Goal: Task Accomplishment & Management: Manage account settings

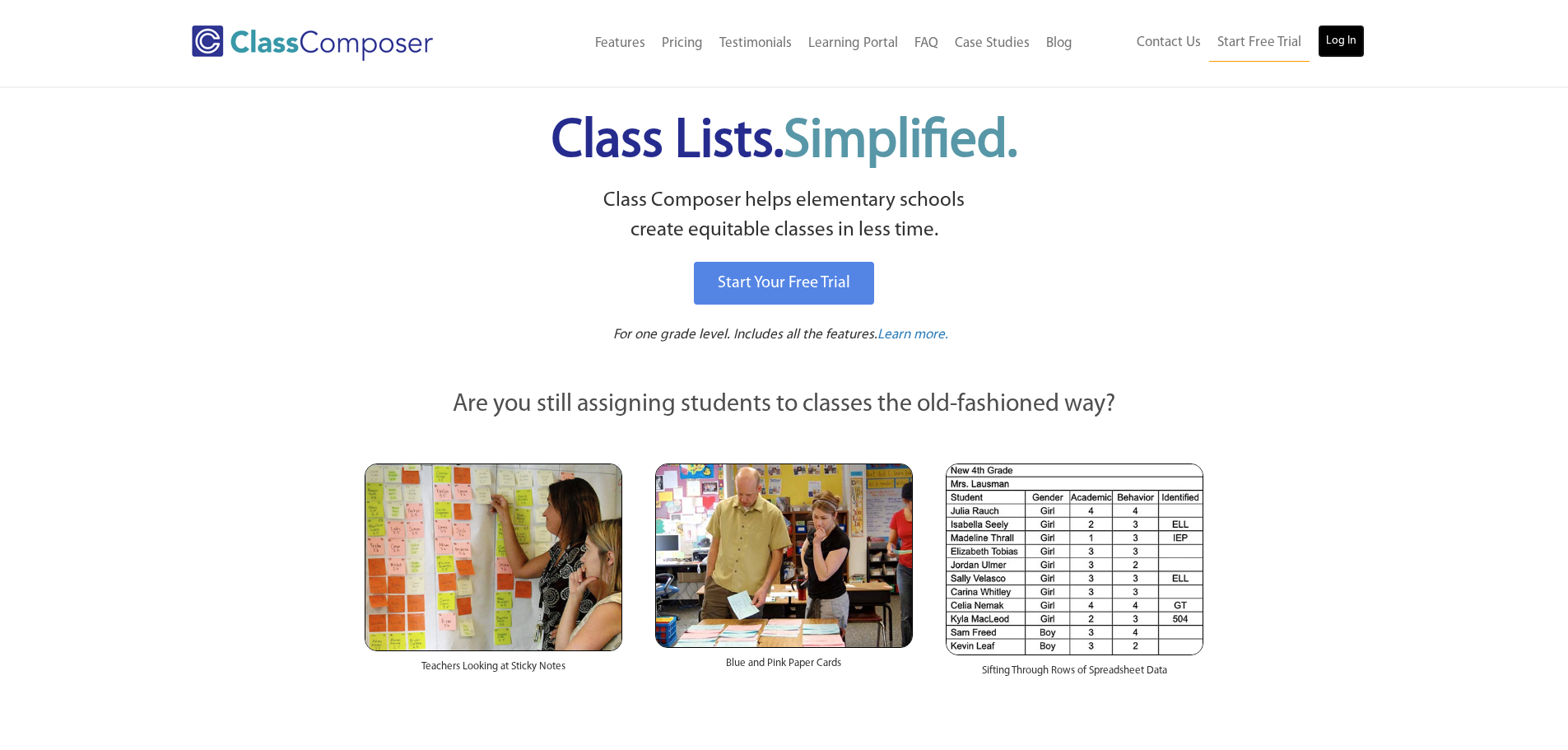
click at [1339, 48] on link "Log In" at bounding box center [1342, 41] width 47 height 33
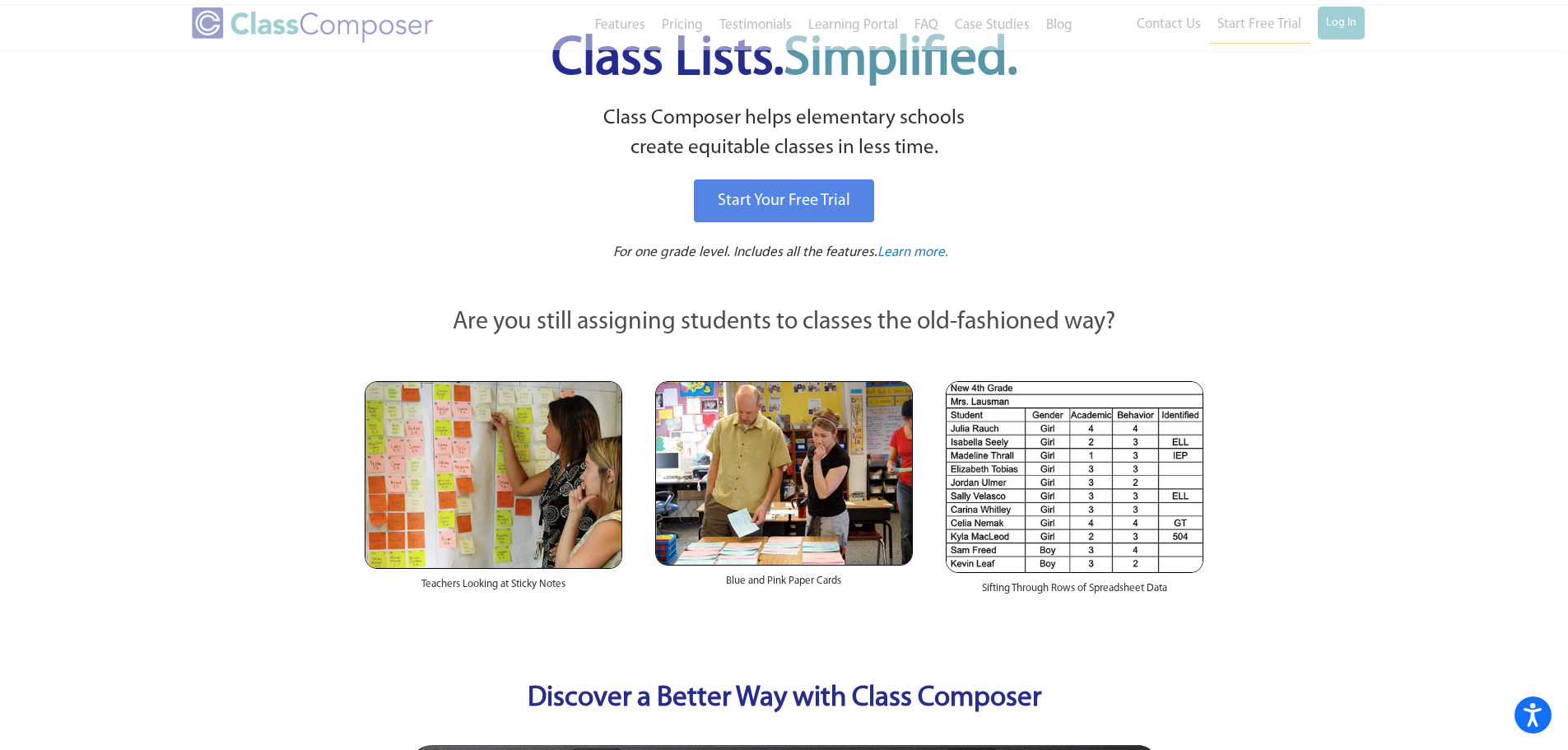
scroll to position [329, 0]
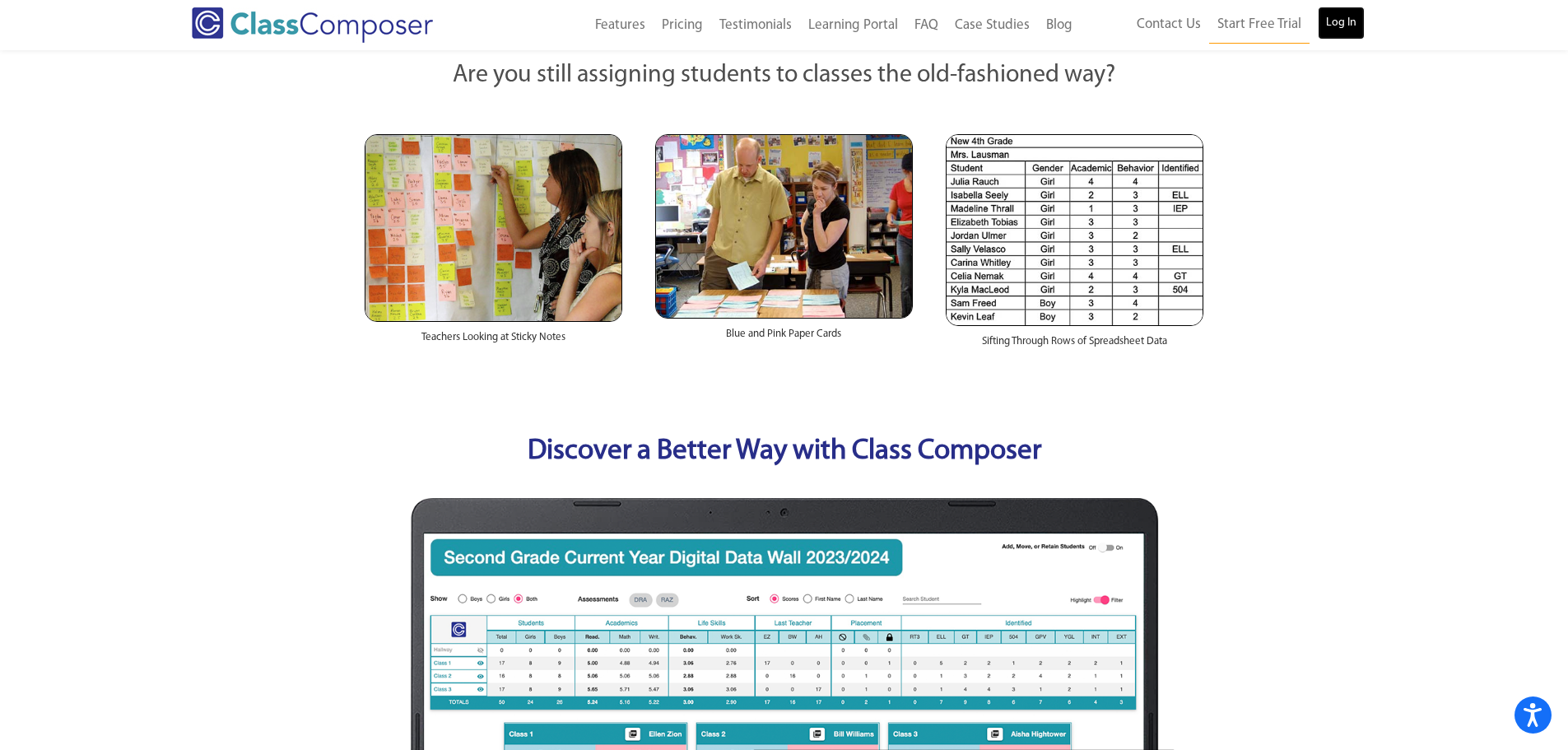
click at [1342, 20] on link "Log In" at bounding box center [1342, 23] width 47 height 33
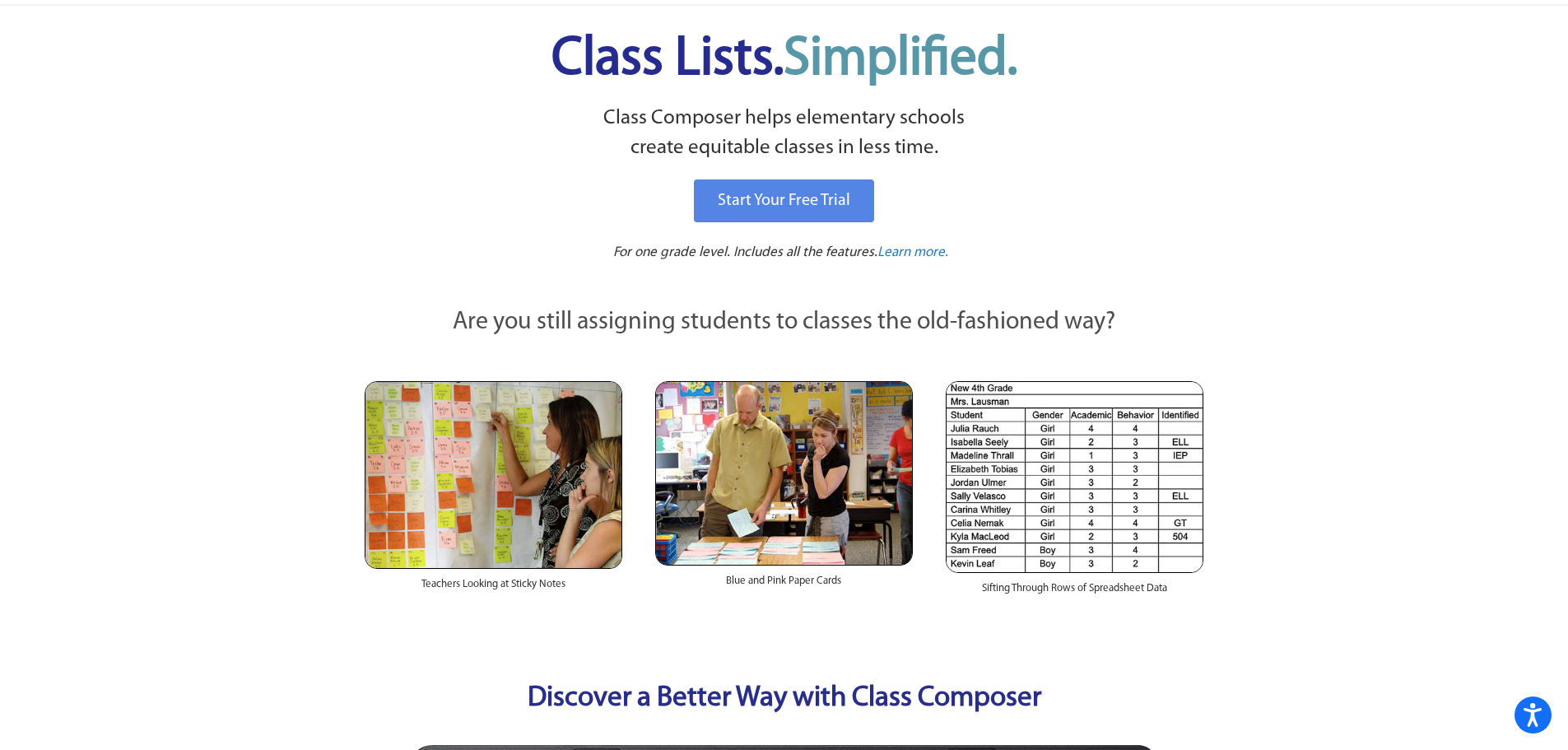
scroll to position [0, 0]
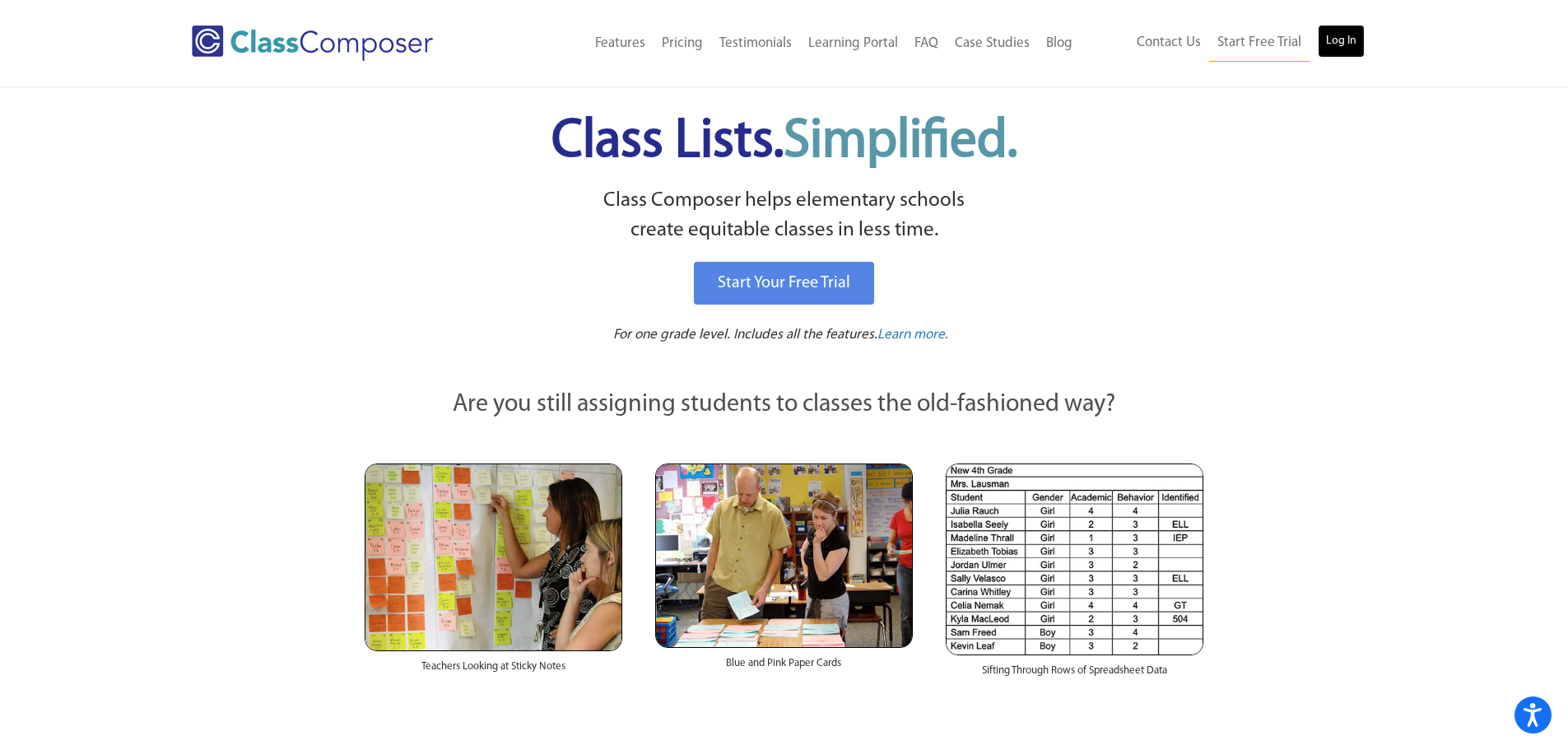
click at [1359, 46] on link "Log In" at bounding box center [1342, 41] width 47 height 33
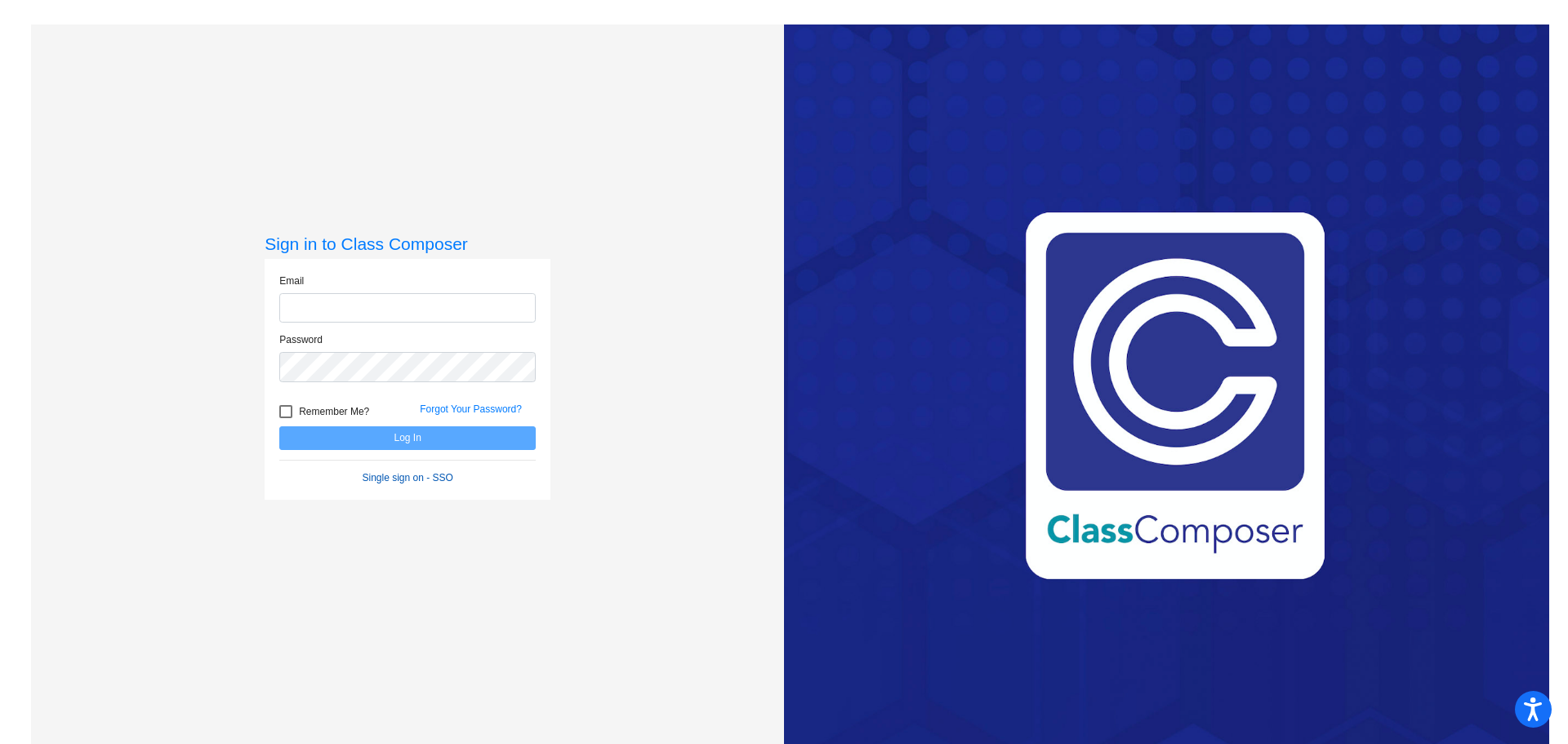
click at [428, 482] on form "Email Password Remember Me? Forgot Your Password? Log In Single sign on - SSO" at bounding box center [407, 379] width 256 height 211
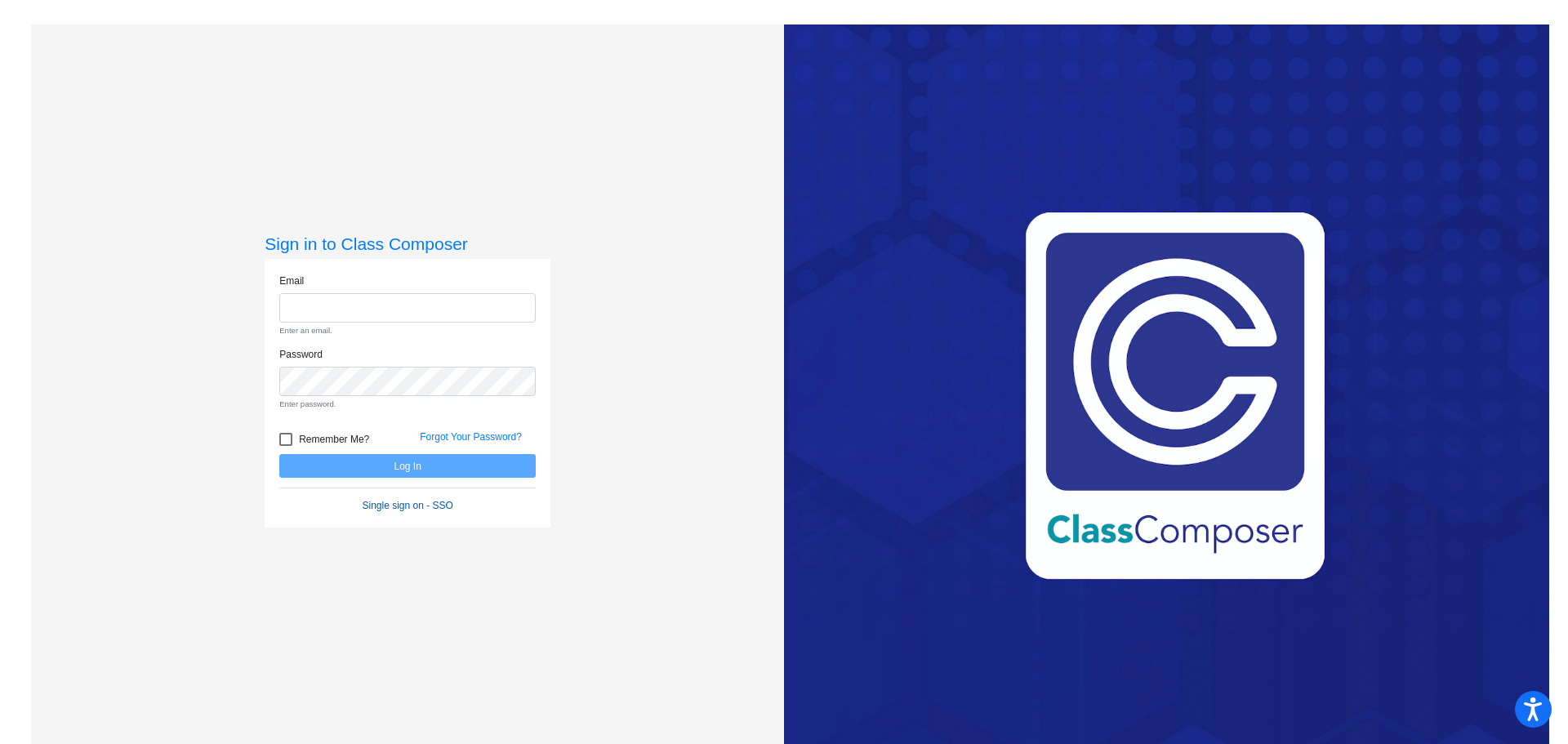
click at [420, 509] on link "Single sign on - SSO" at bounding box center [408, 505] width 91 height 12
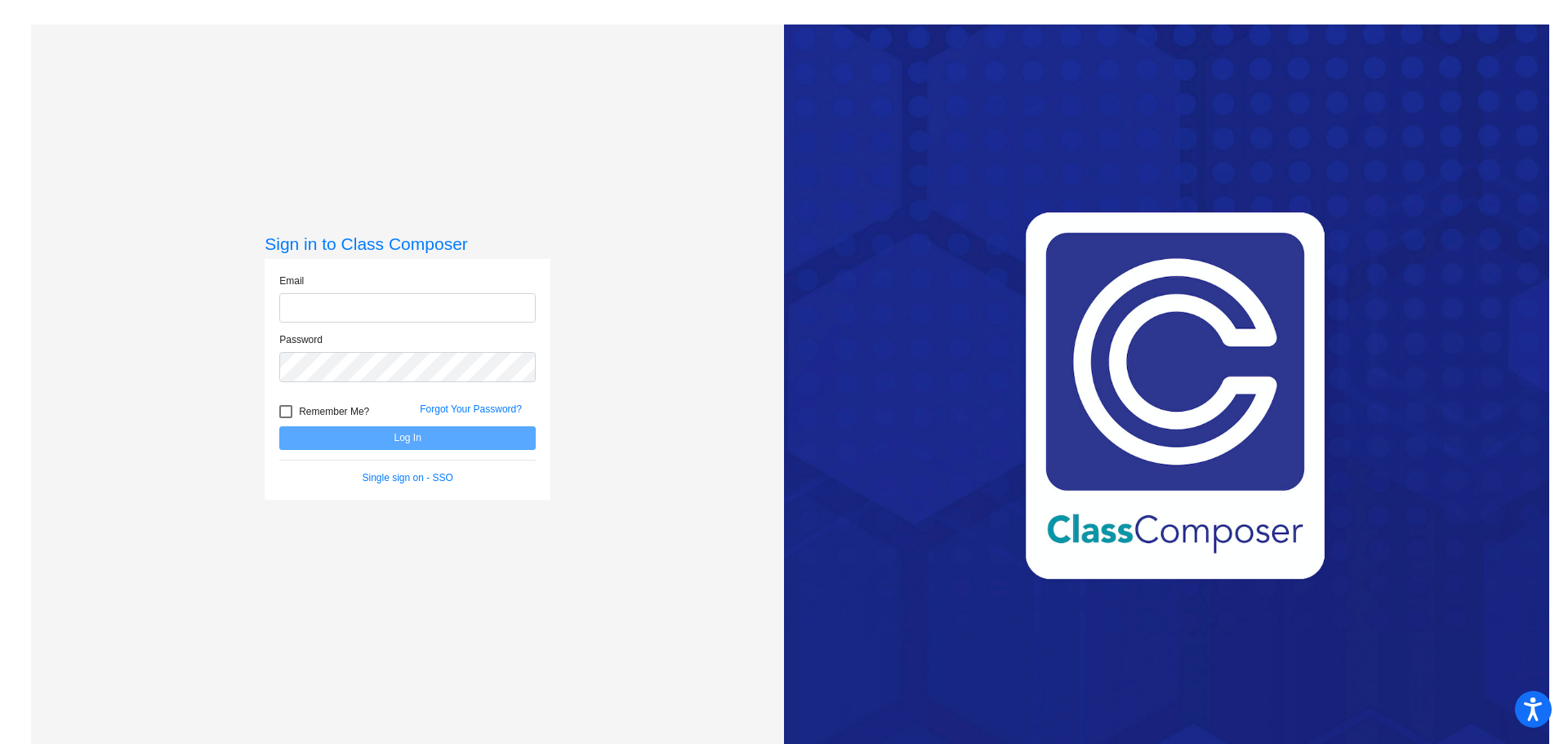
drag, startPoint x: 440, startPoint y: 297, endPoint x: 440, endPoint y: 307, distance: 10.0
click at [440, 302] on input "email" at bounding box center [407, 308] width 256 height 30
type input "[EMAIL_ADDRESS][DOMAIN_NAME]"
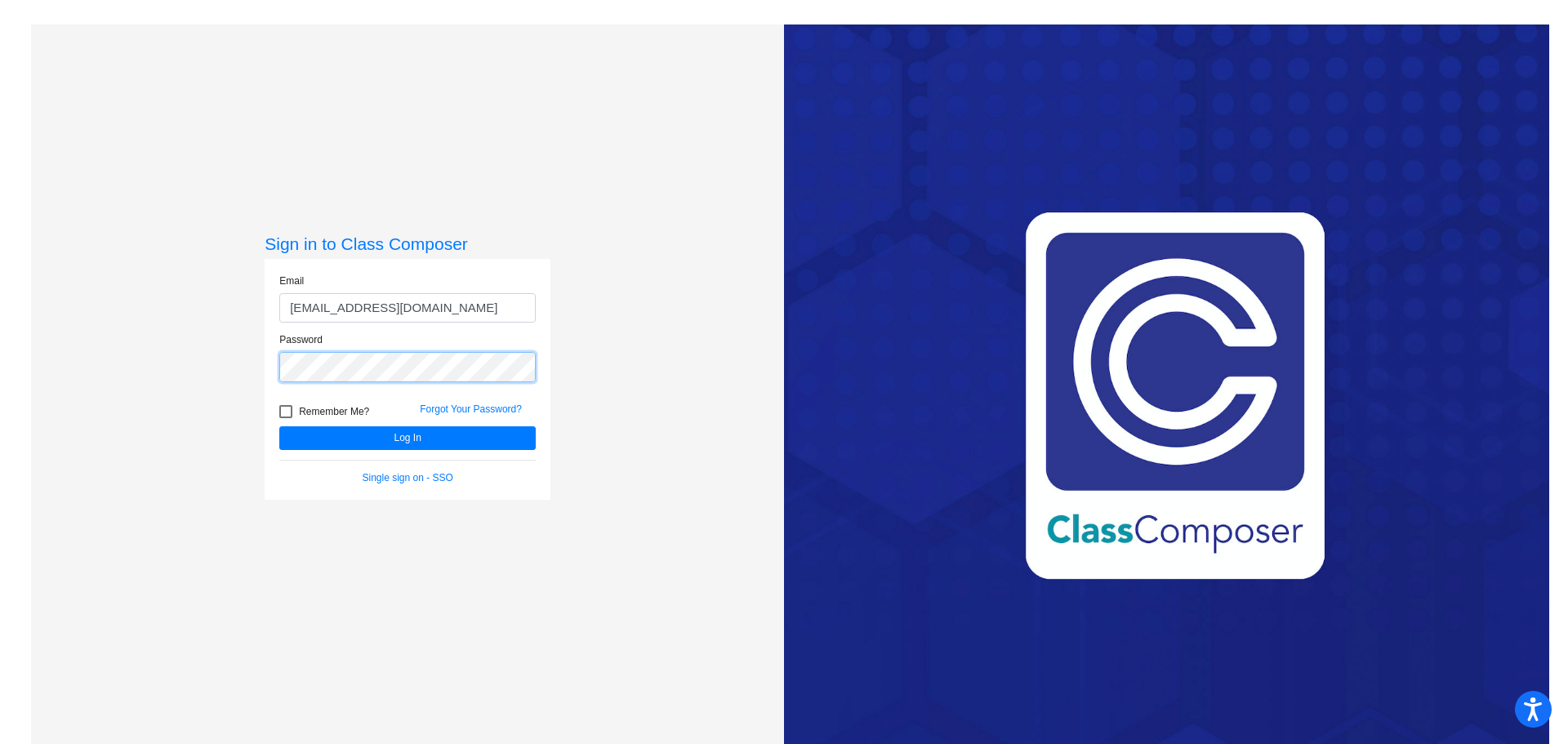
click at [279, 426] on button "Log In" at bounding box center [407, 438] width 256 height 23
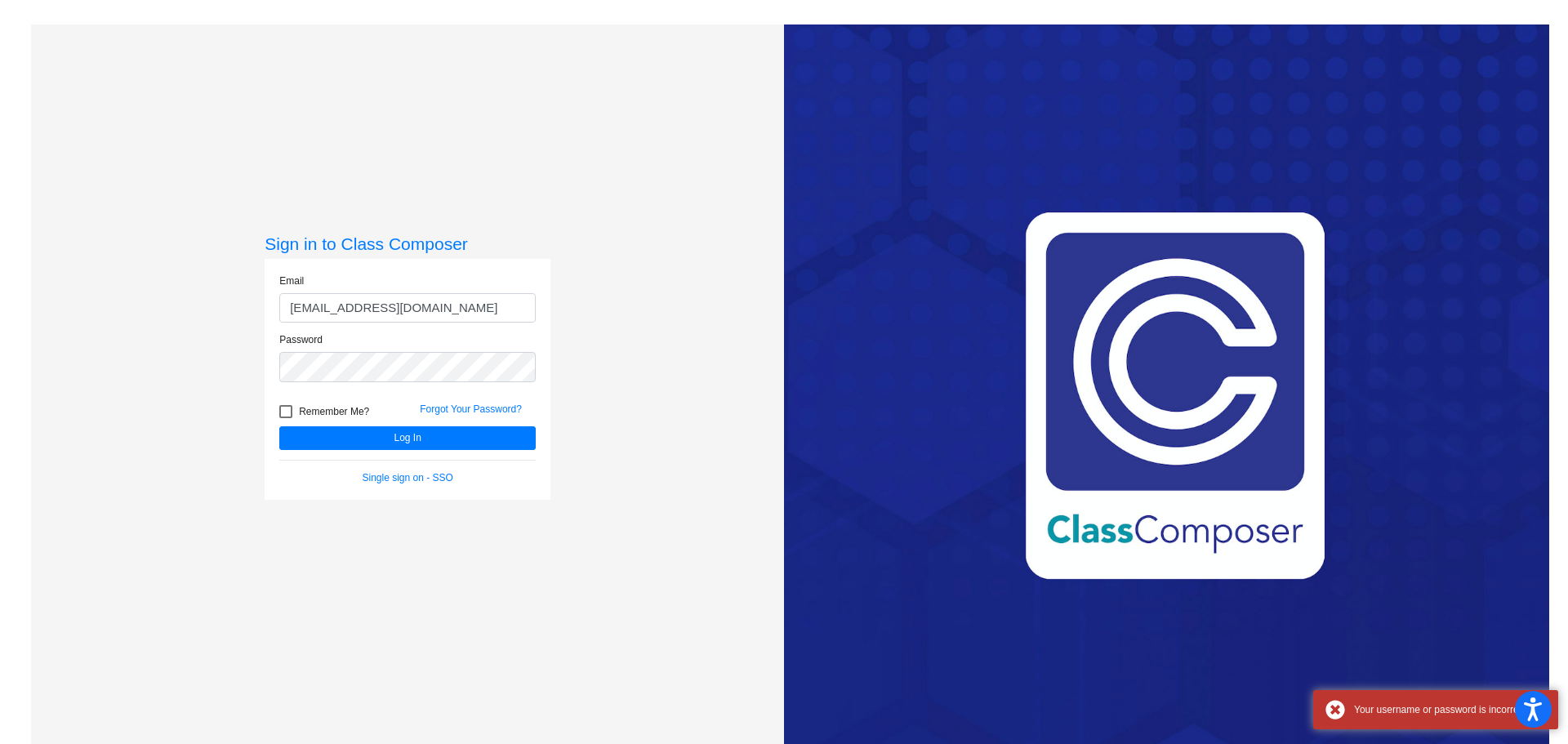
click at [361, 450] on form "Email smurphy@danville.k12.in.us Password Remember Me? Forgot Your Password? Lo…" at bounding box center [407, 379] width 256 height 211
click at [474, 406] on link "Forgot Your Password?" at bounding box center [471, 409] width 102 height 12
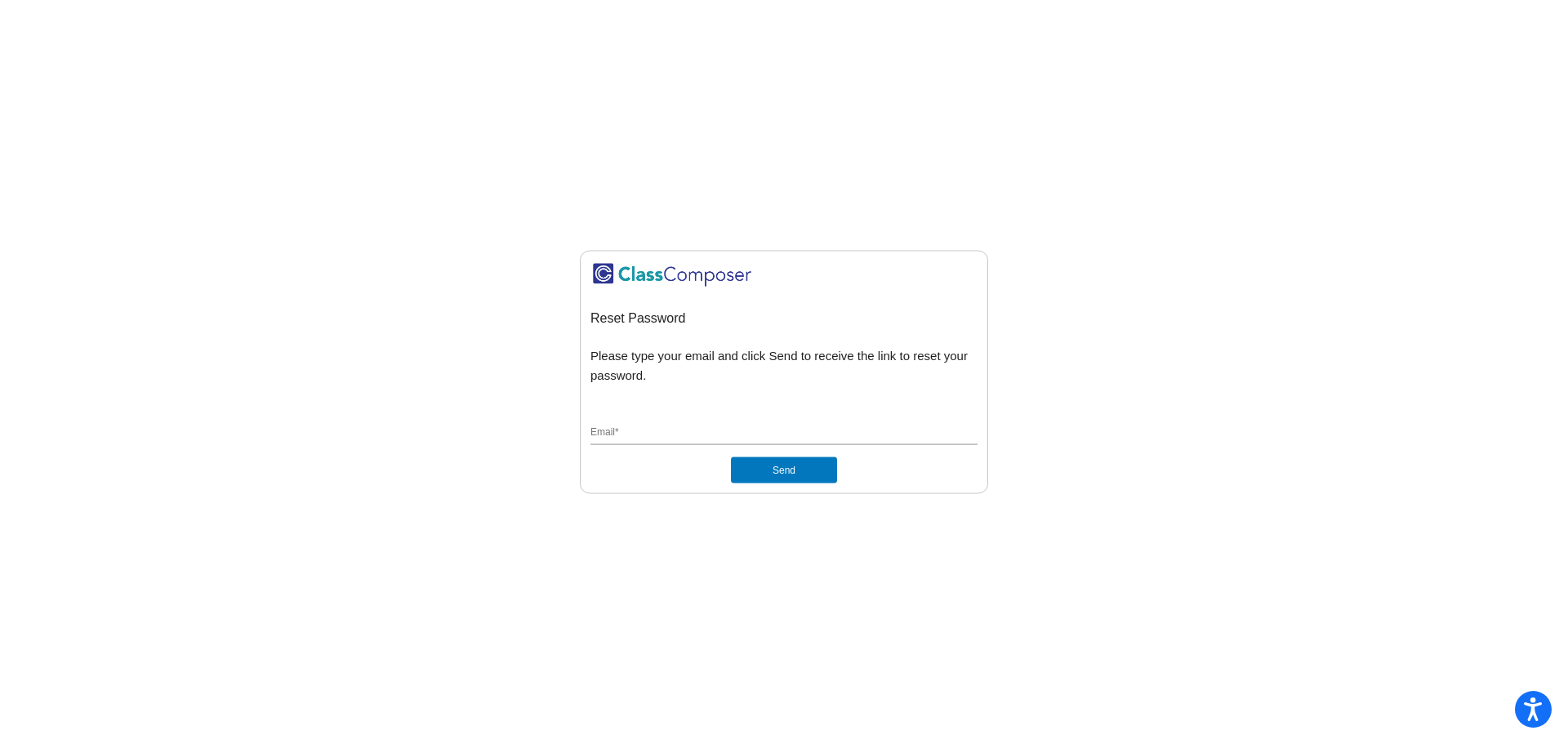
click at [739, 426] on input "Email *" at bounding box center [784, 434] width 387 height 15
type input "smurphy@danville.k12.in.us"
click at [762, 475] on button "Send" at bounding box center [784, 470] width 106 height 26
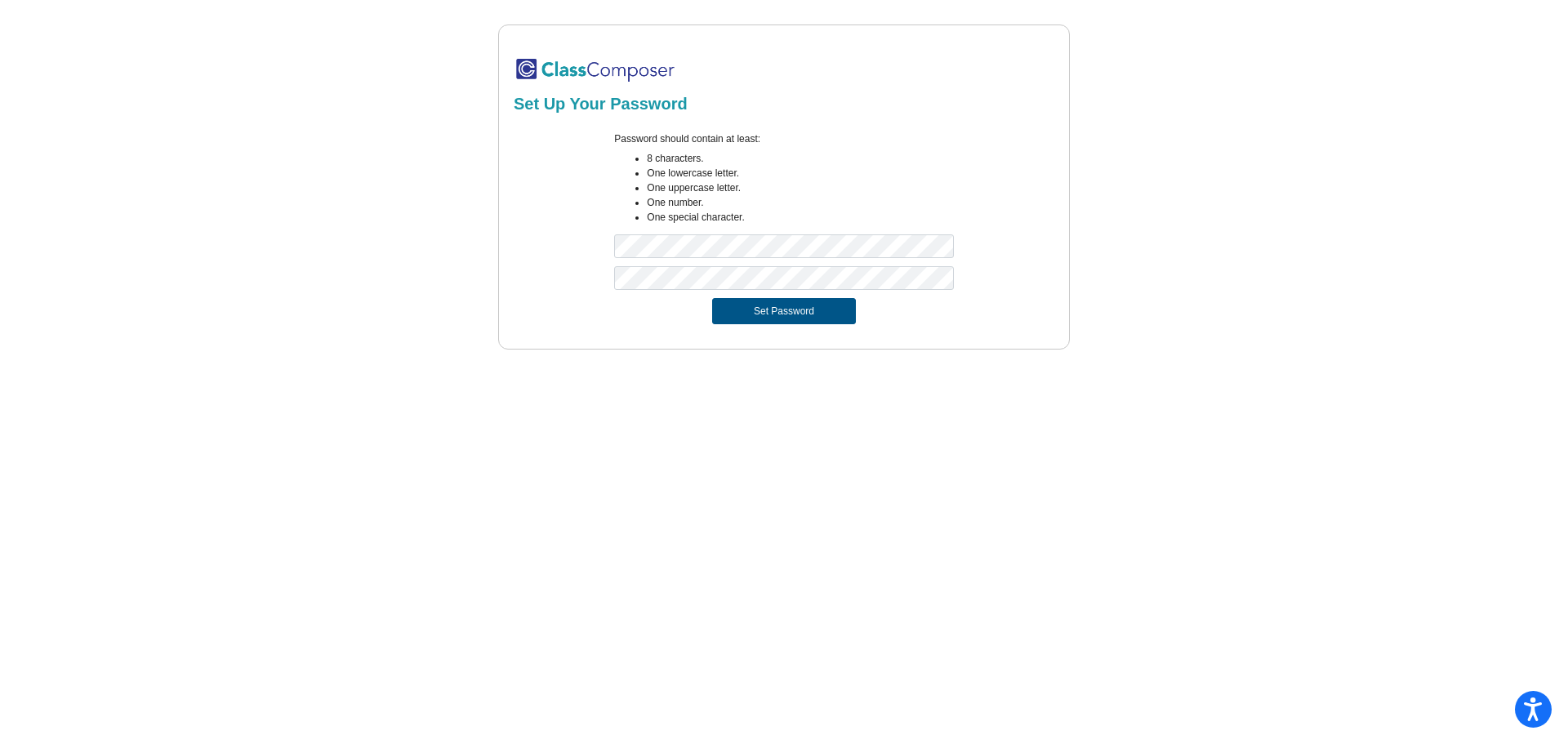
click at [794, 311] on button "Set Password" at bounding box center [784, 311] width 143 height 26
click at [550, 248] on div "Password should contain at least: 8 characters. One lowercase letter. One upper…" at bounding box center [784, 199] width 546 height 135
click at [712, 298] on button "Set Password" at bounding box center [784, 311] width 143 height 26
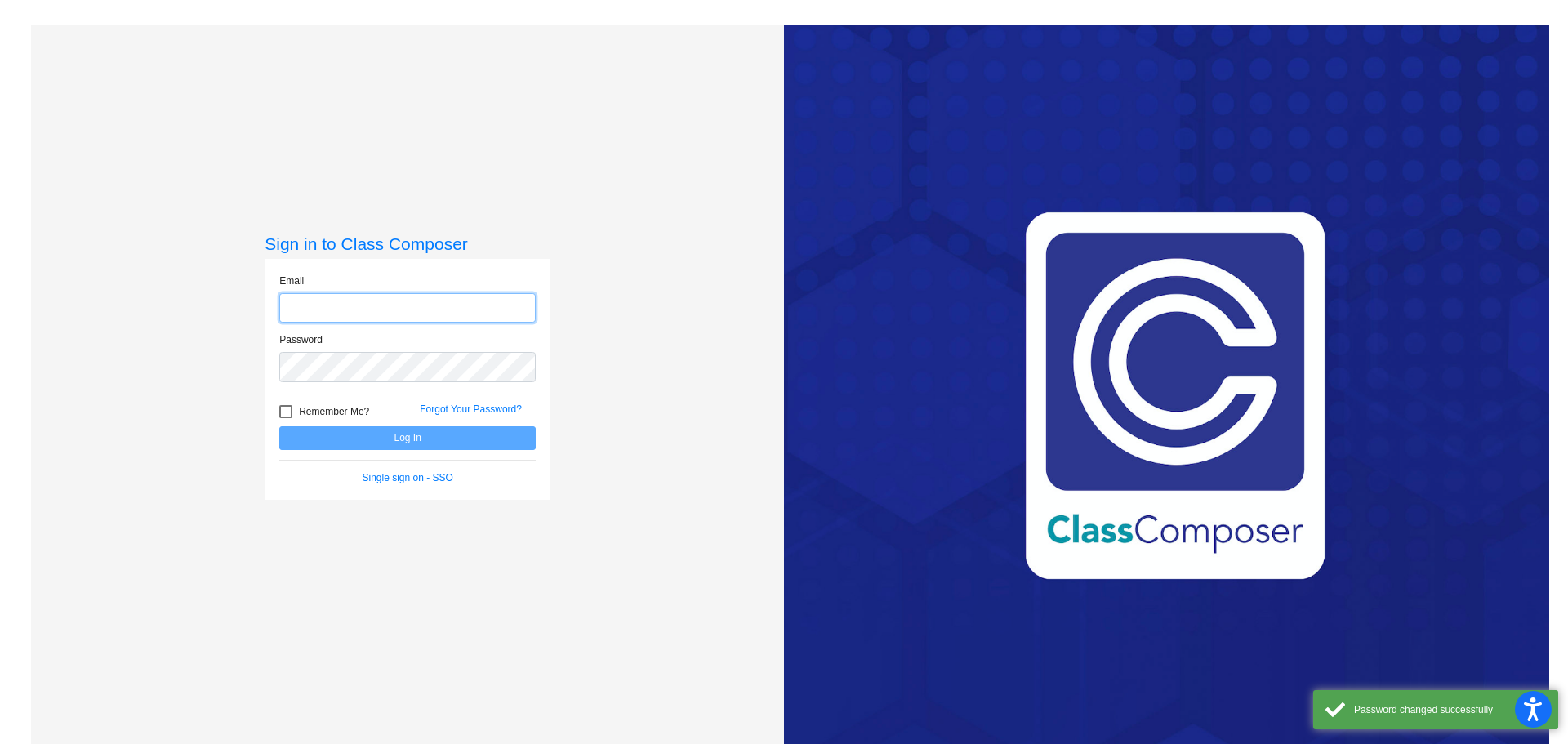
click at [439, 307] on input "email" at bounding box center [407, 308] width 256 height 30
type input "smurphy@danville.k12.in.us"
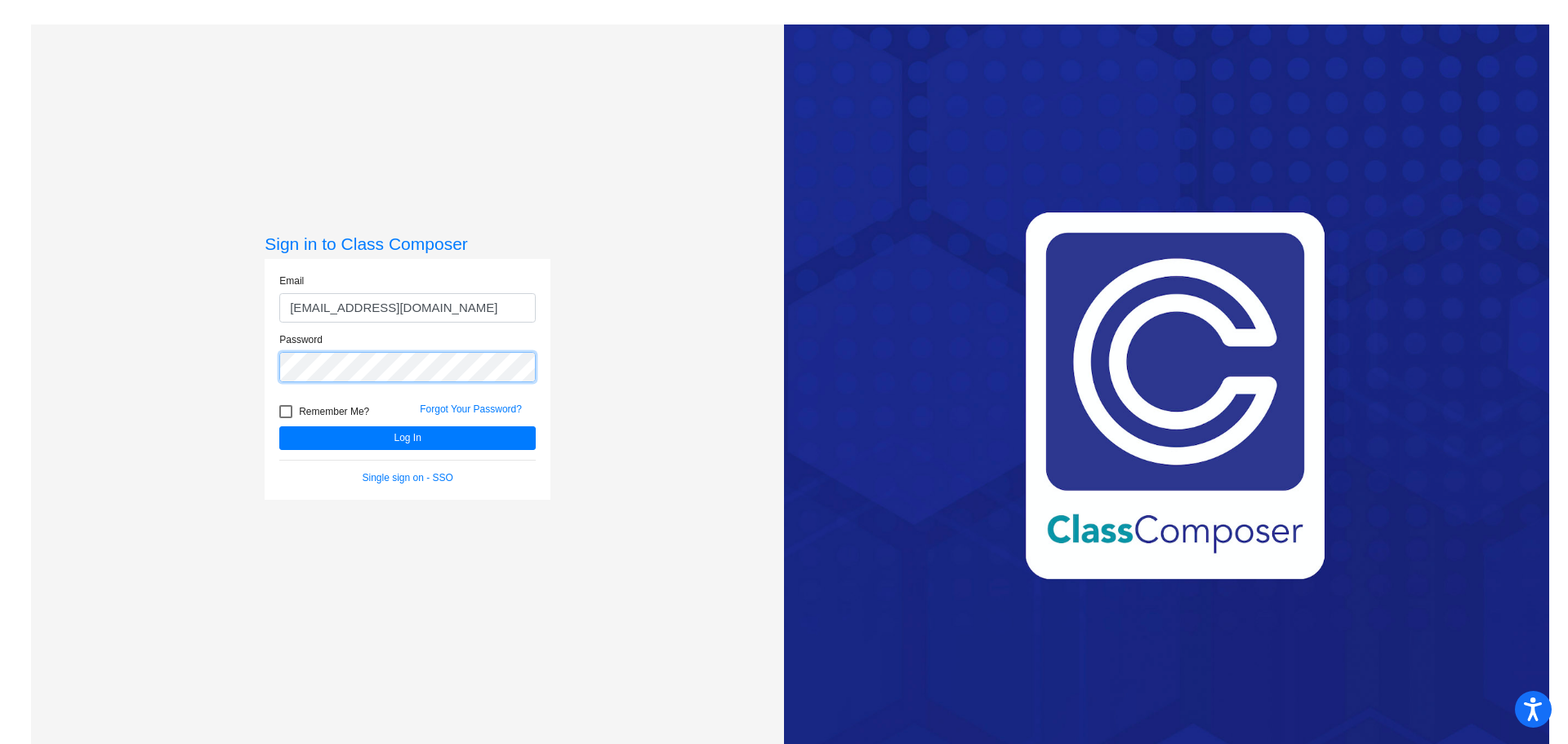
click at [279, 426] on button "Log In" at bounding box center [407, 438] width 256 height 23
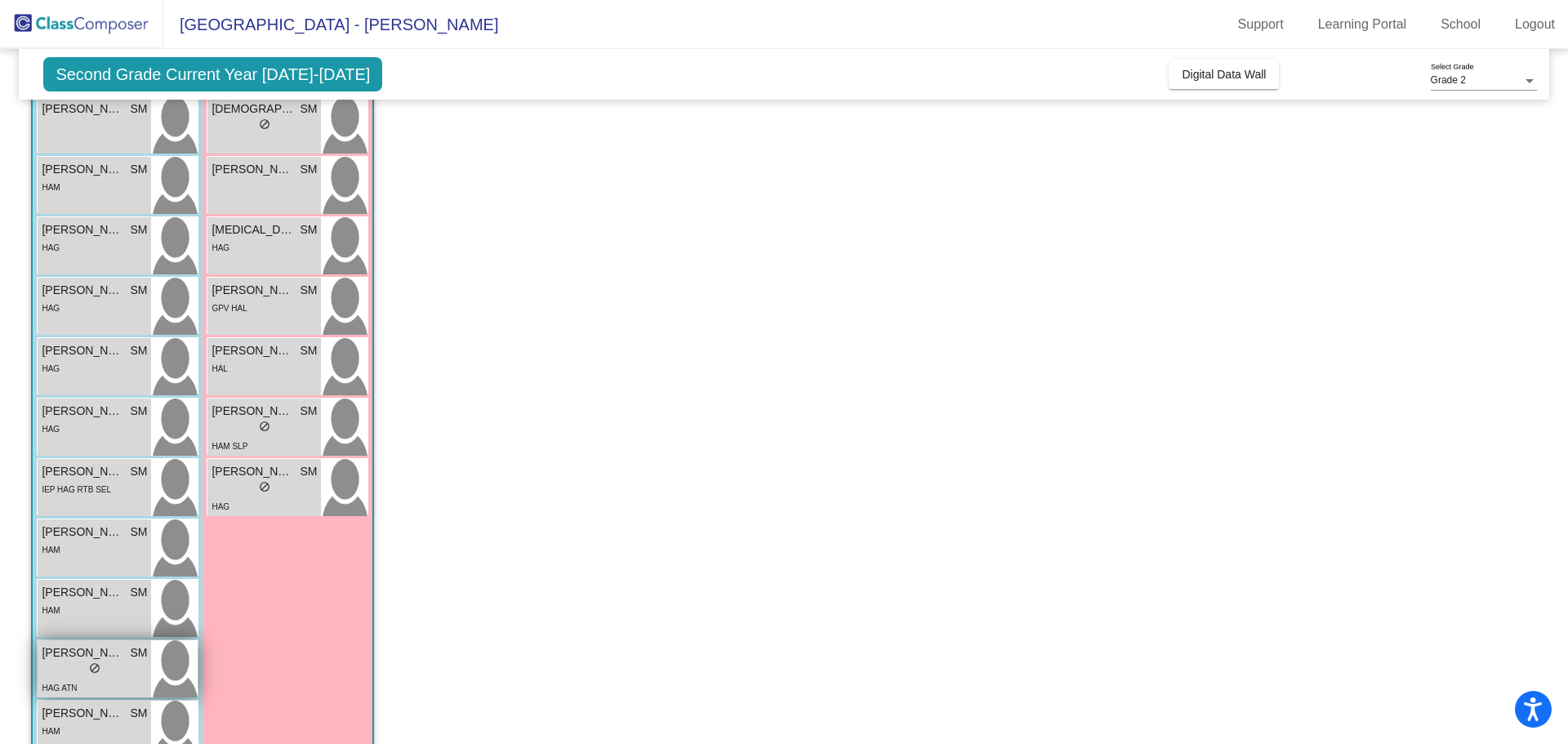
scroll to position [244, 0]
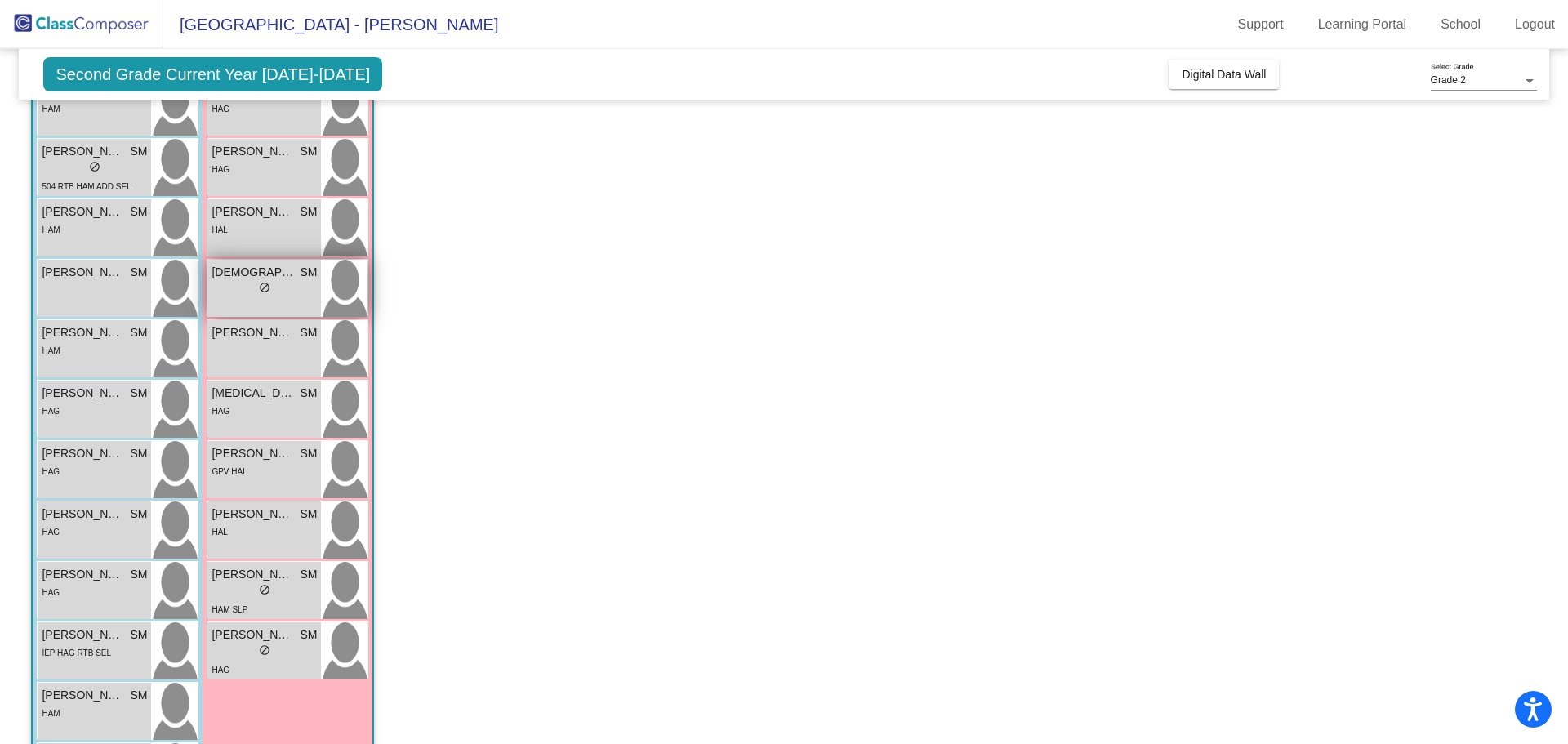
click at [266, 289] on span "do_not_disturb_alt" at bounding box center [265, 287] width 12 height 12
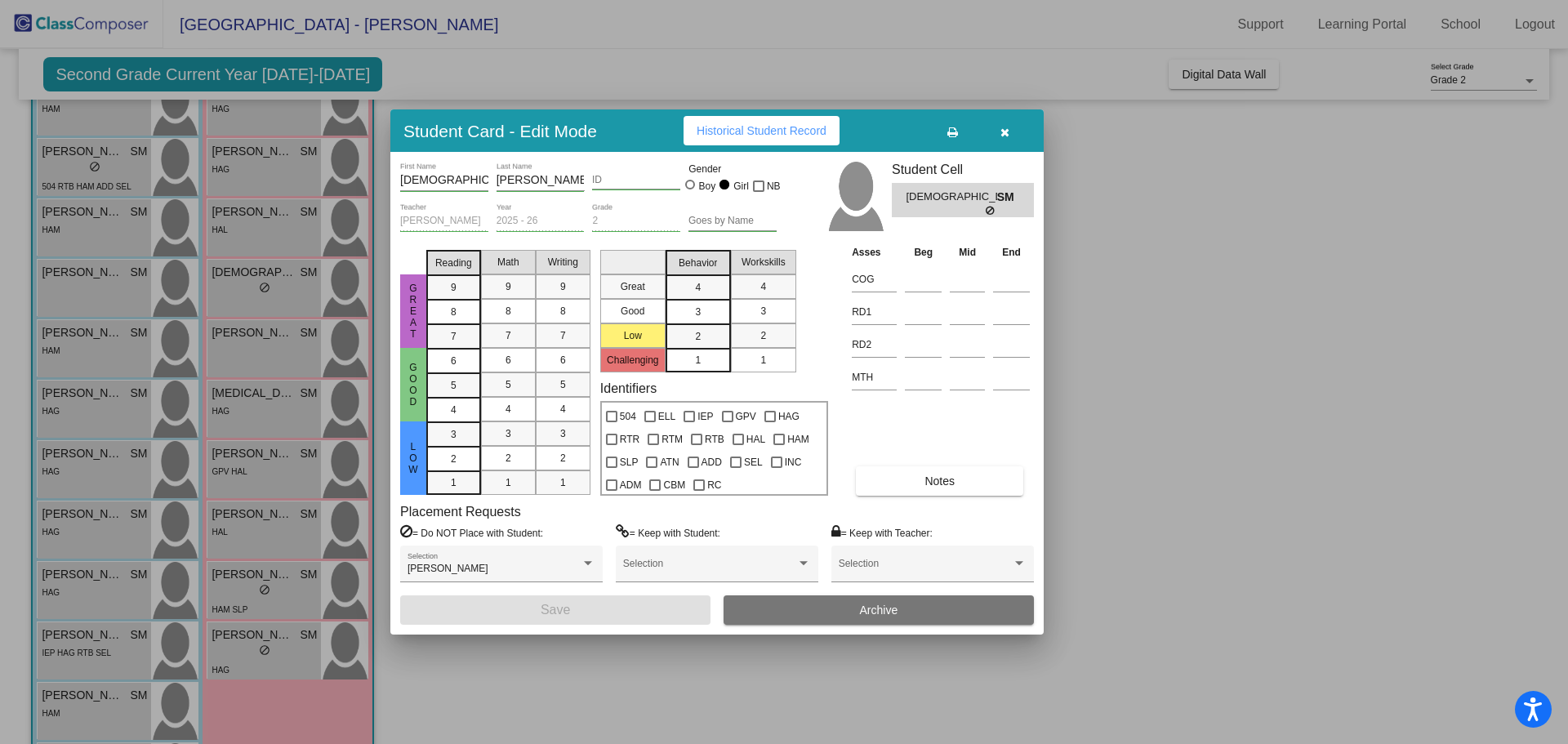
drag, startPoint x: 1016, startPoint y: 132, endPoint x: 996, endPoint y: 133, distance: 20.0
click at [1013, 132] on button "button" at bounding box center [1004, 130] width 52 height 29
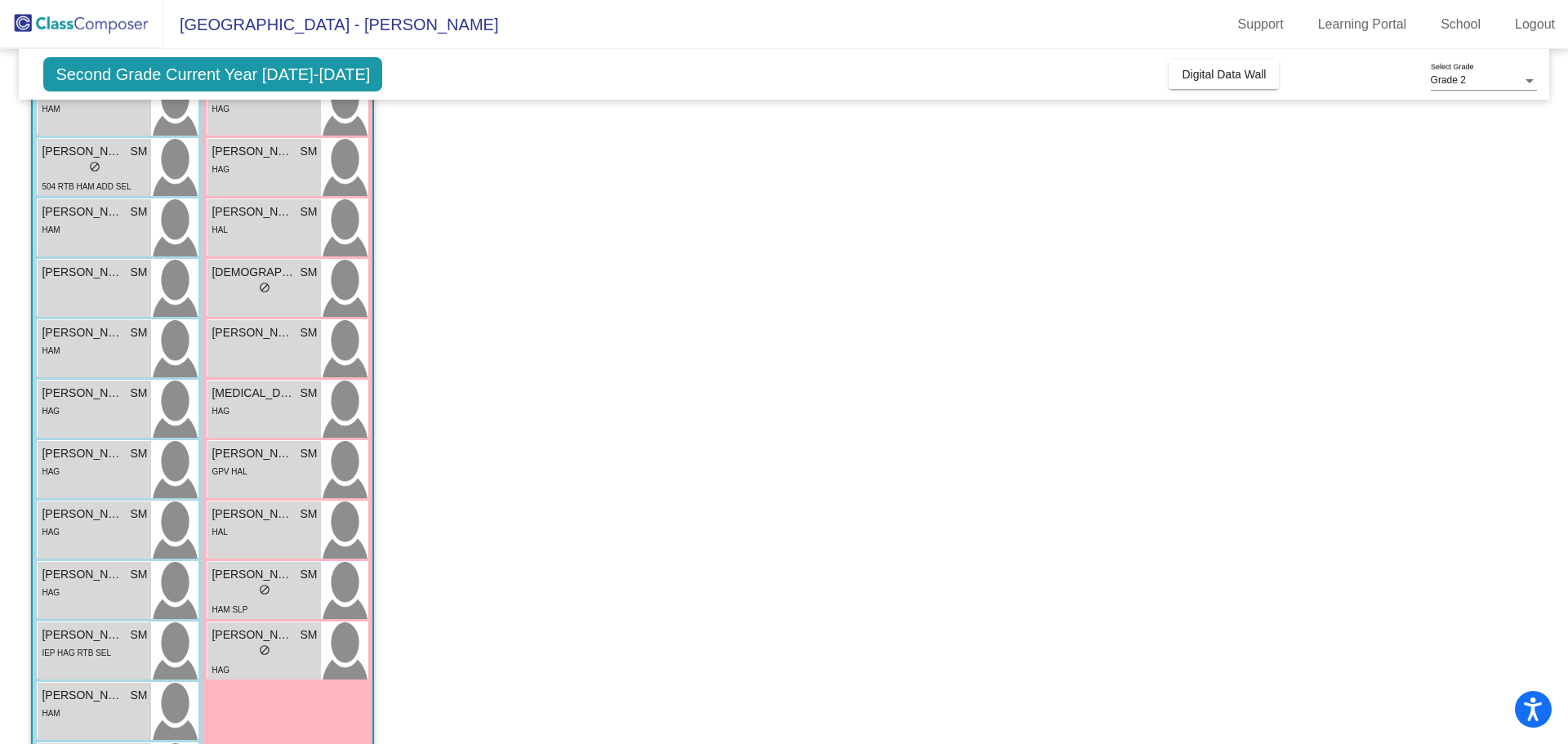
scroll to position [0, 0]
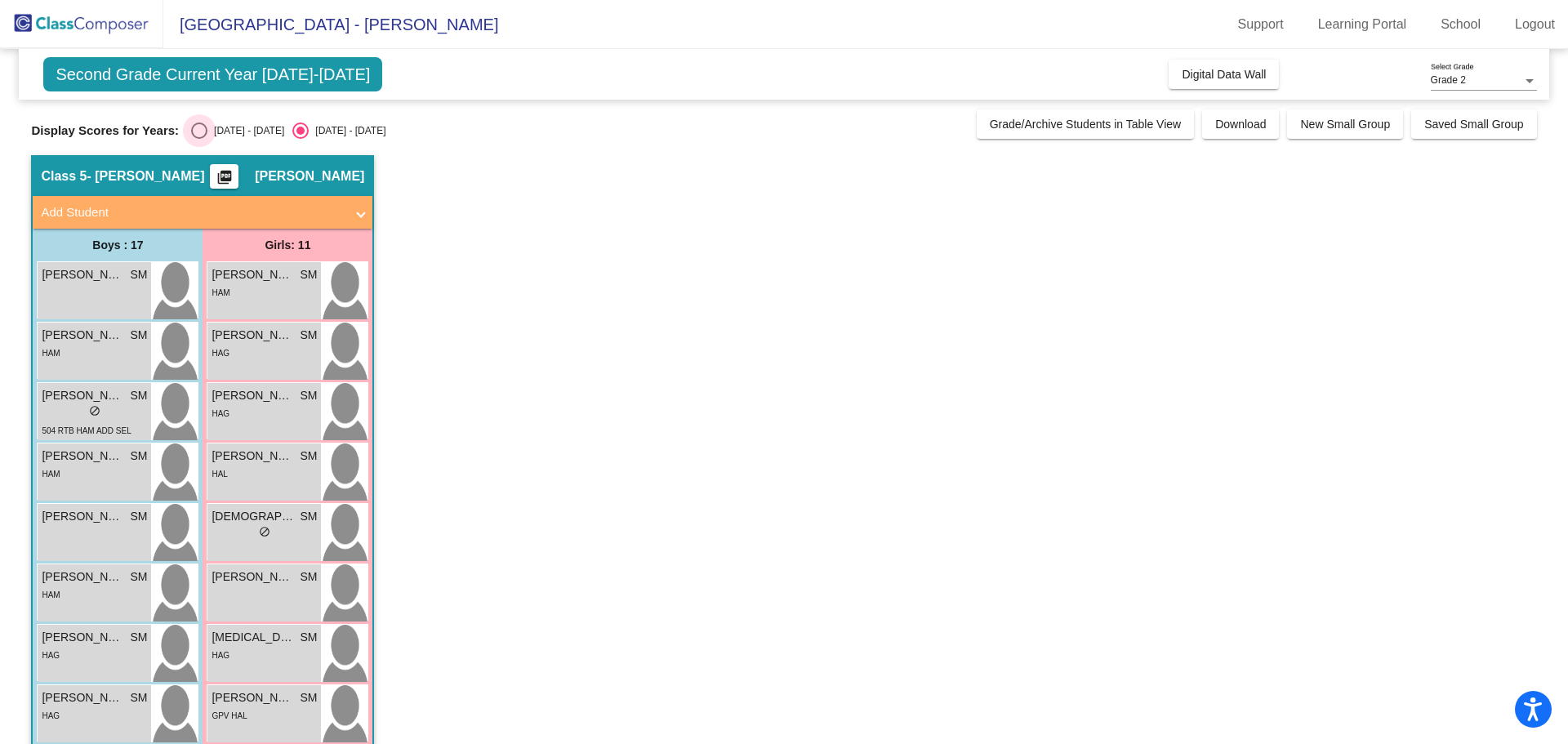
click at [202, 126] on div "Select an option" at bounding box center [199, 130] width 16 height 16
click at [199, 139] on input "[DATE] - [DATE]" at bounding box center [199, 139] width 1 height 1
radio input "true"
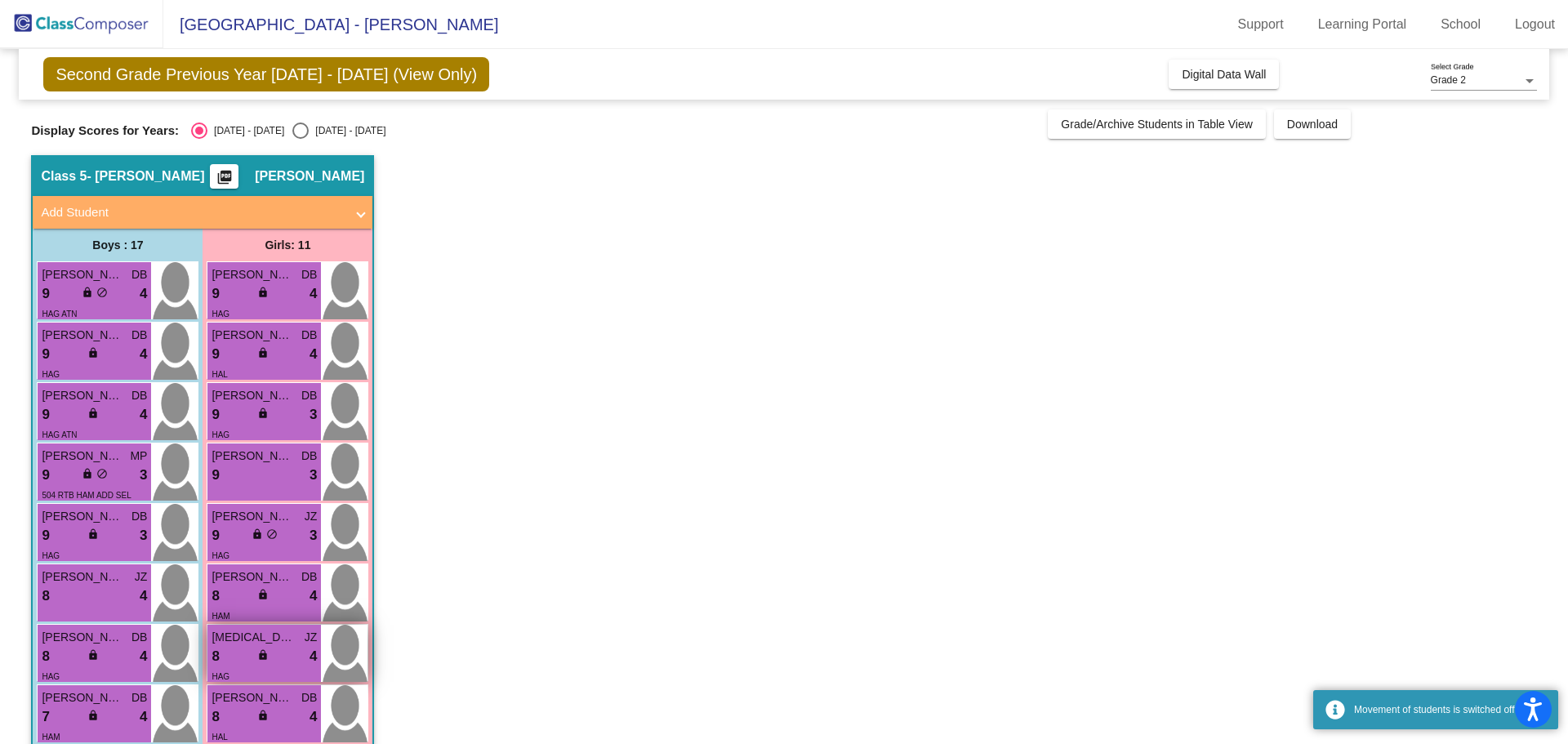
scroll to position [245, 0]
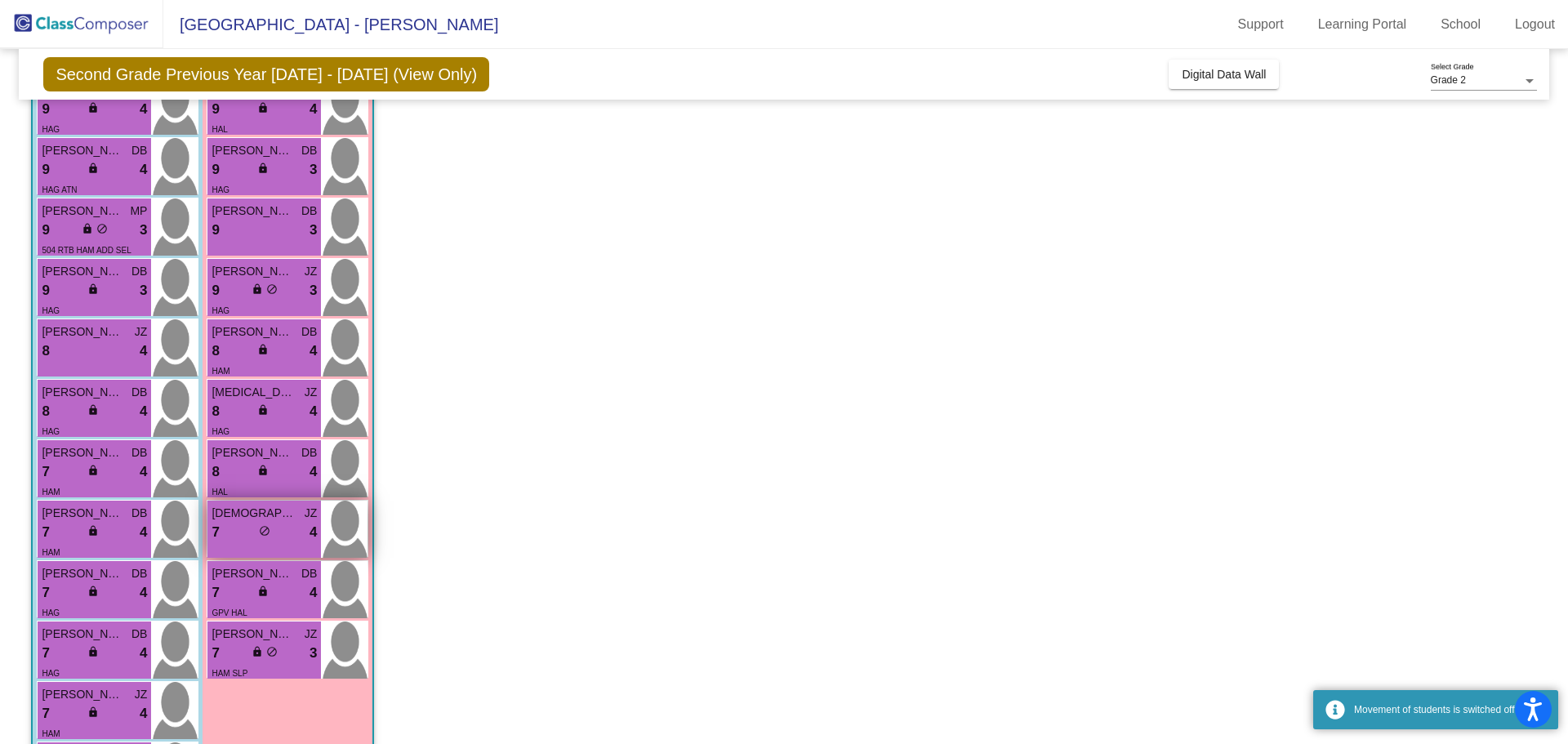
click at [269, 522] on div "7 lock do_not_disturb_alt 4" at bounding box center [264, 532] width 106 height 21
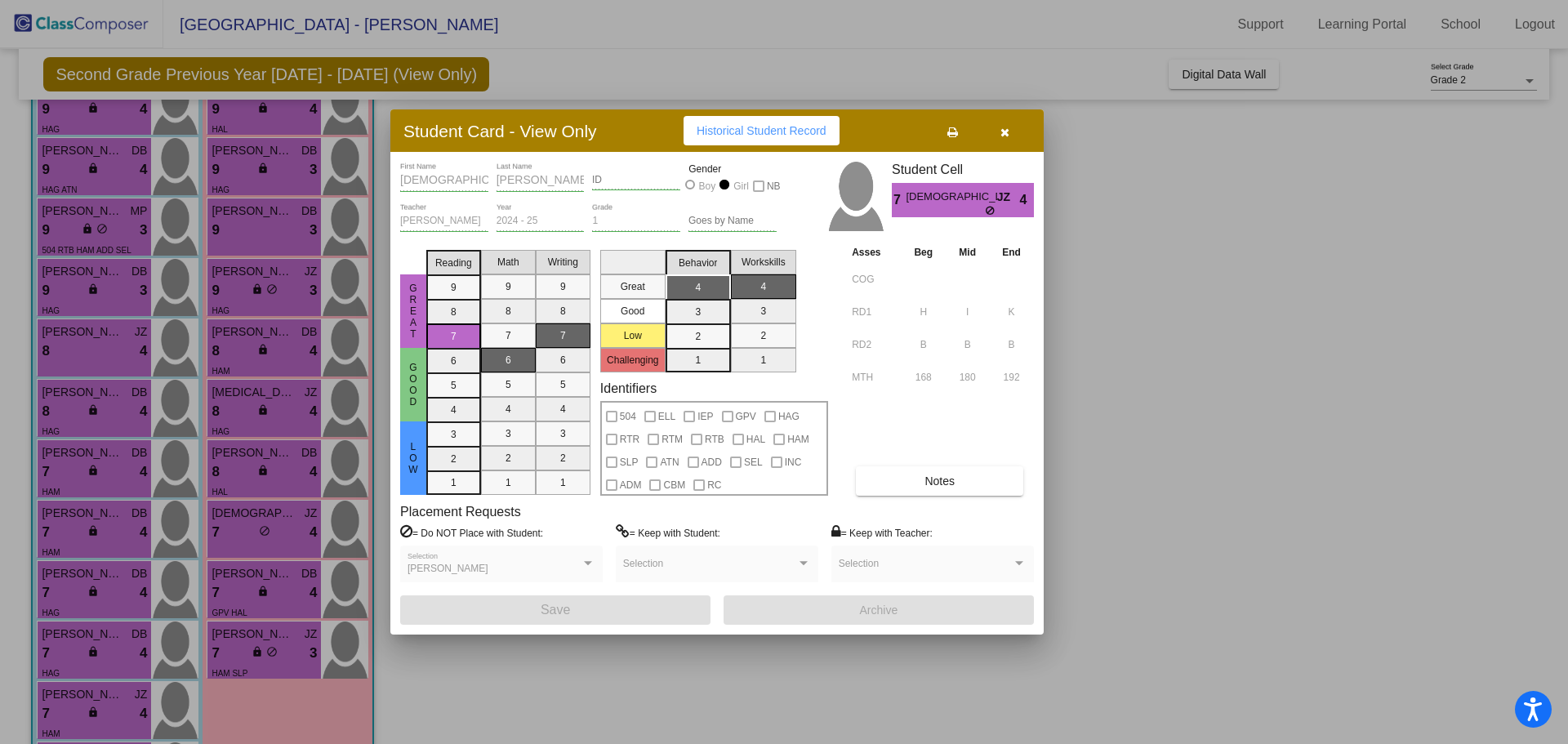
click at [1003, 122] on button "button" at bounding box center [1004, 130] width 52 height 29
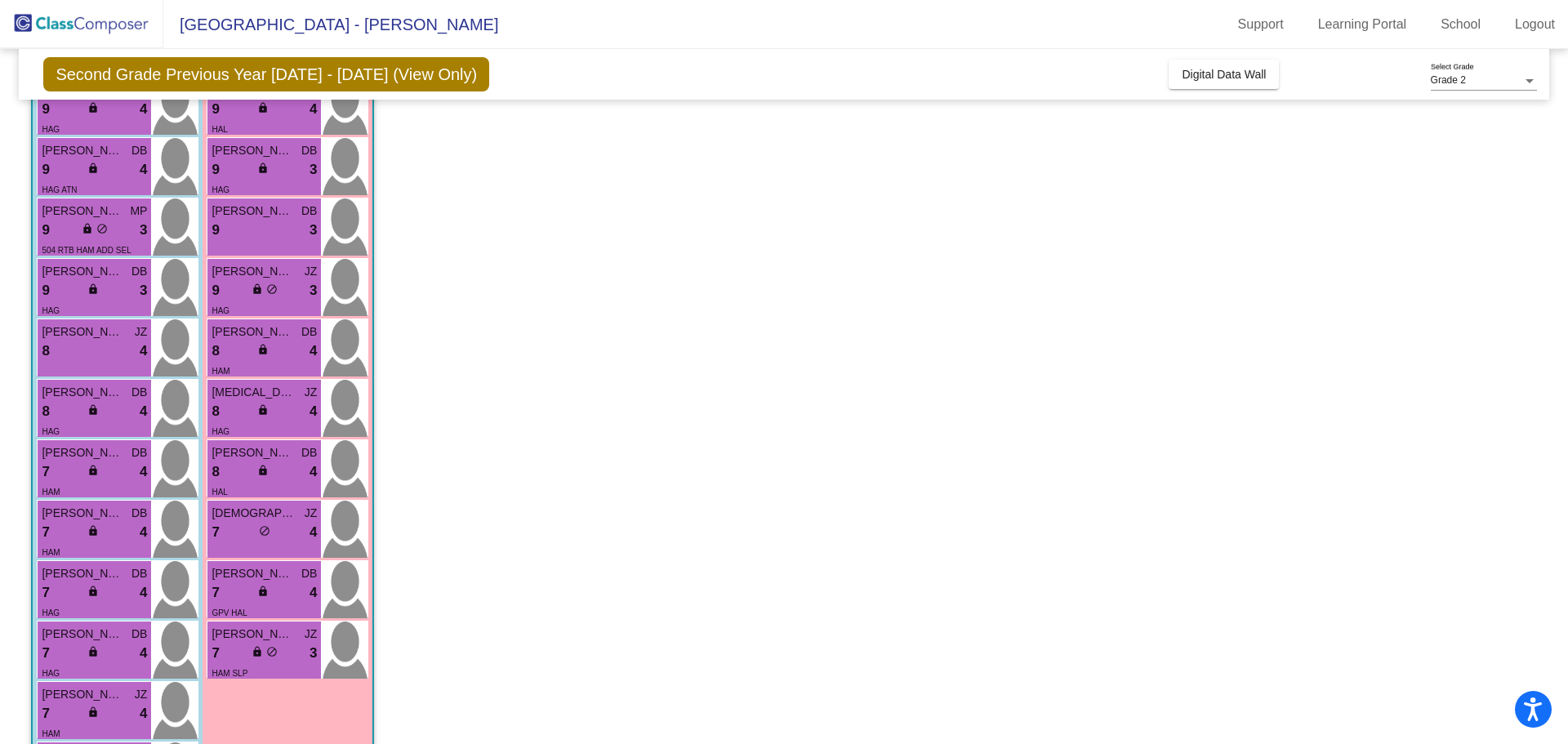
click at [502, 411] on app-classroom "Class 5 - Murphy picture_as_pdf Sean Murphy Add Student First Name Last Name St…" at bounding box center [784, 489] width 1505 height 1159
click at [299, 546] on div "Jaina Deford JZ 7 lock do_not_disturb_alt 4" at bounding box center [263, 529] width 113 height 57
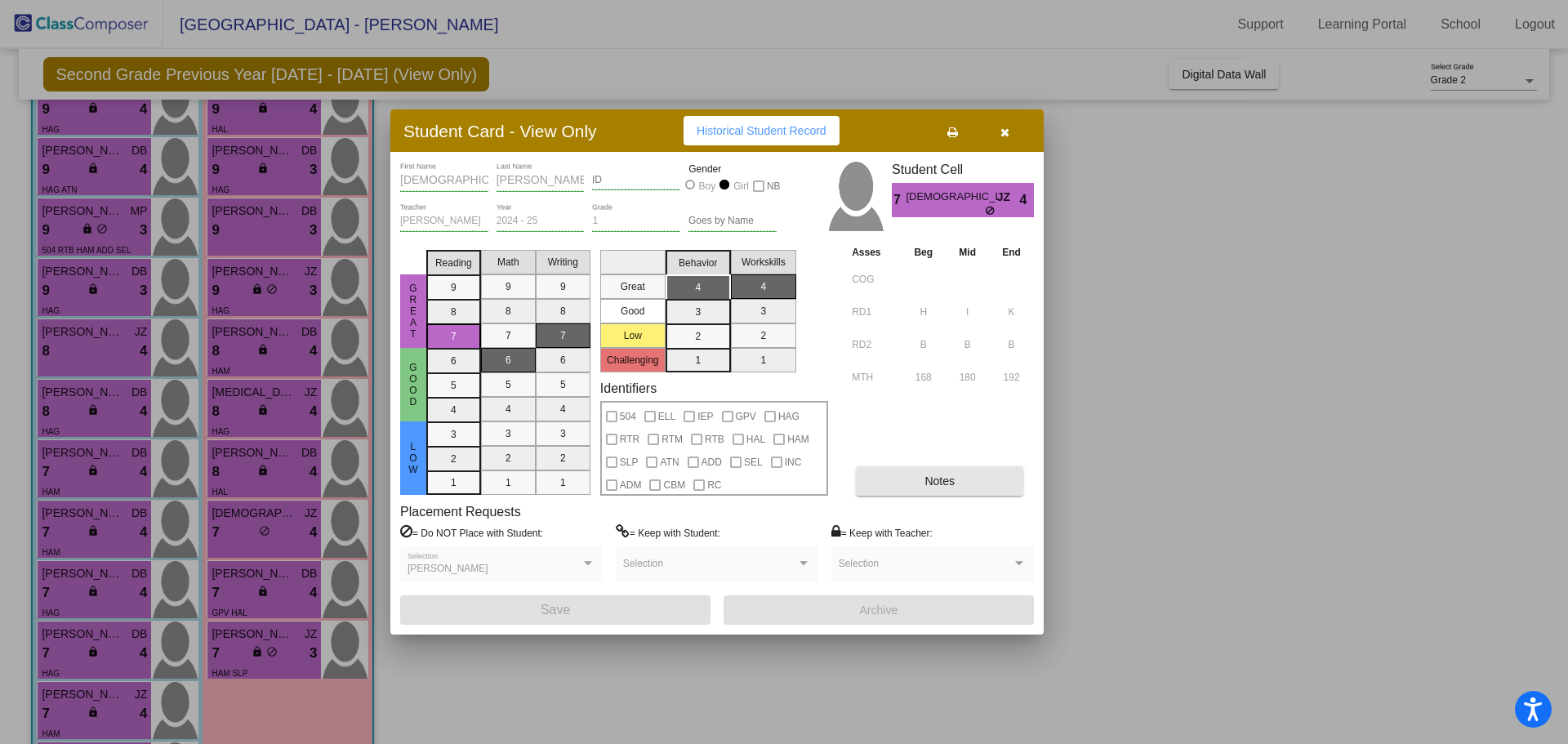
click at [871, 482] on button "Notes" at bounding box center [939, 480] width 168 height 29
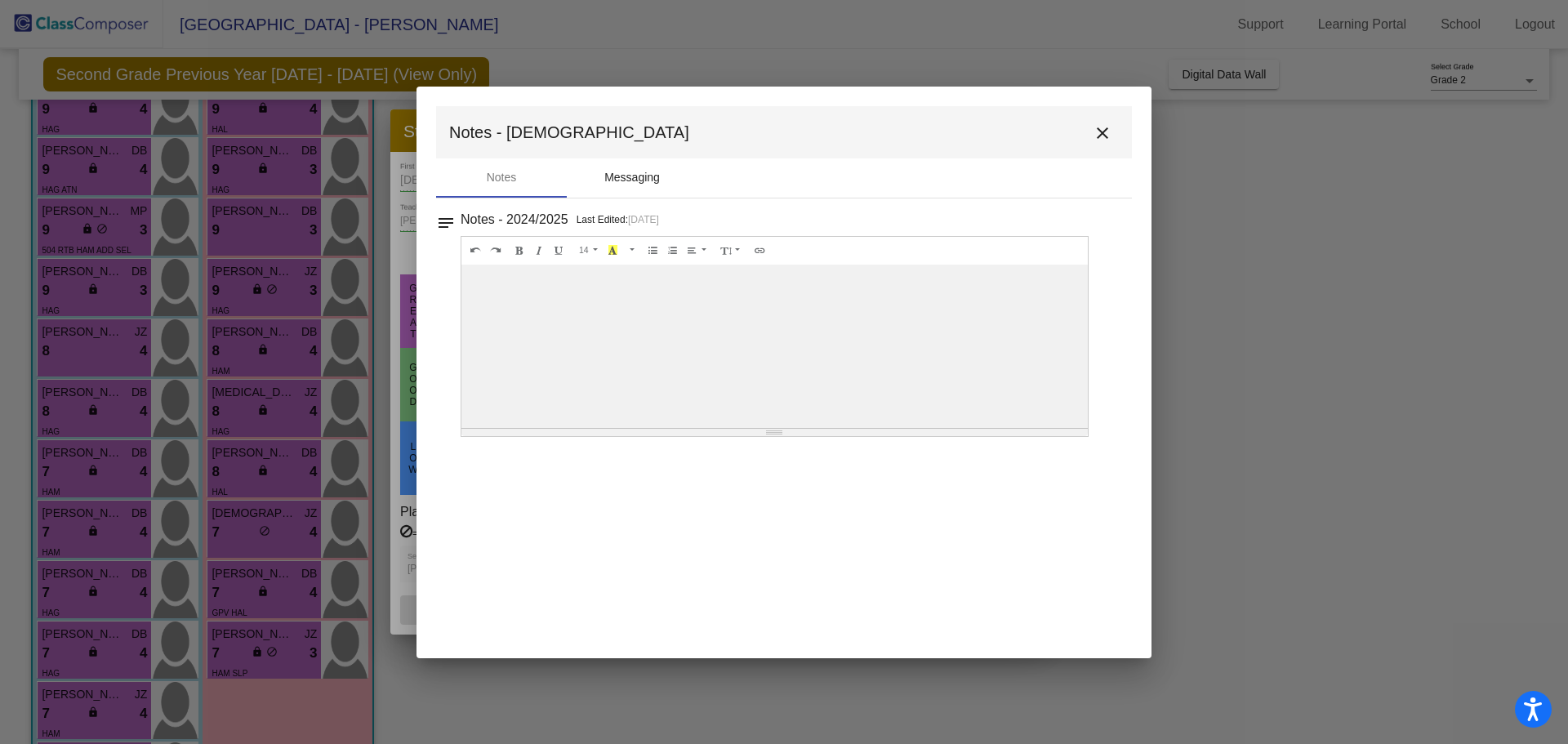
drag, startPoint x: 629, startPoint y: 173, endPoint x: 607, endPoint y: 177, distance: 22.4
click at [626, 174] on div "Messaging" at bounding box center [632, 178] width 55 height 17
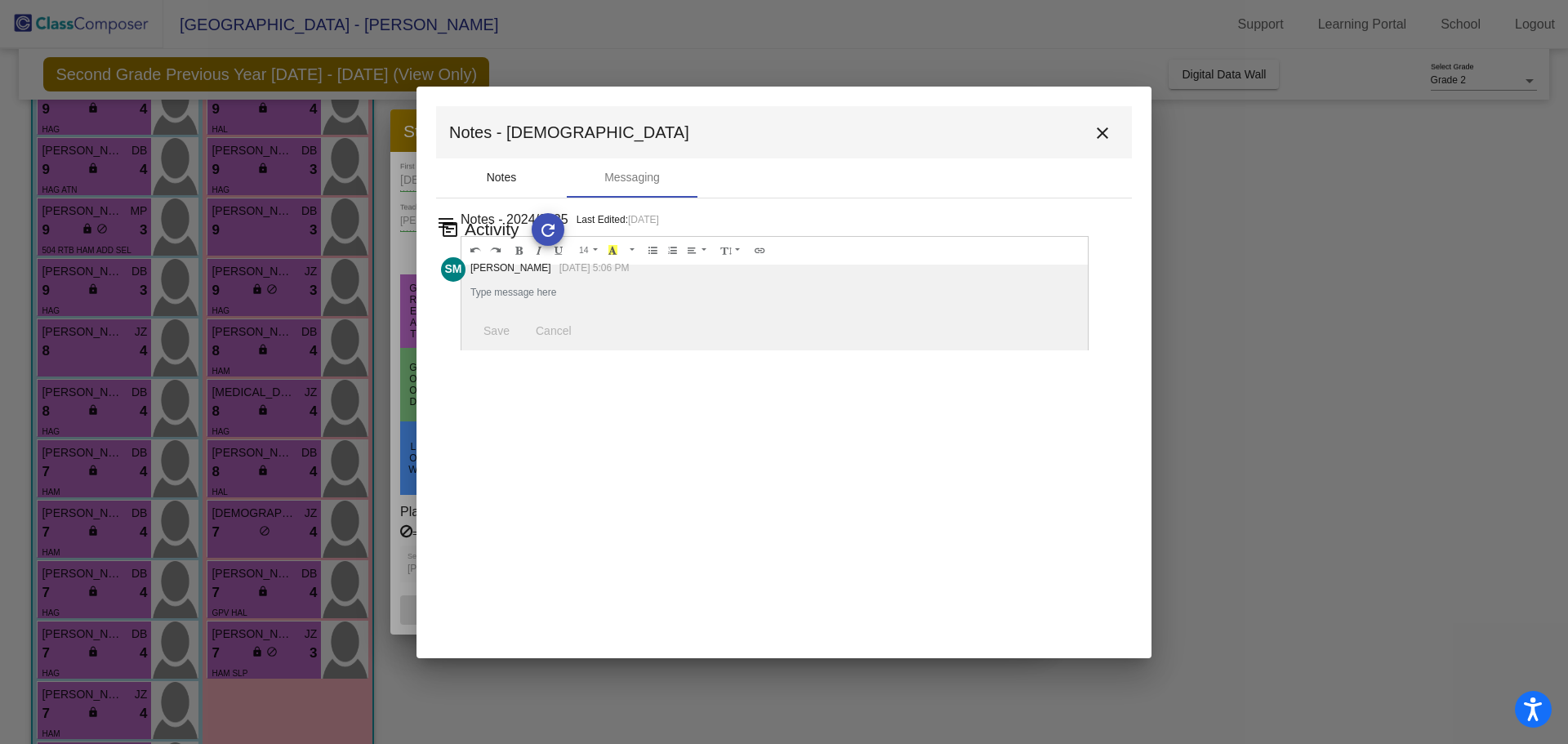
click at [524, 175] on div "Notes" at bounding box center [501, 178] width 131 height 39
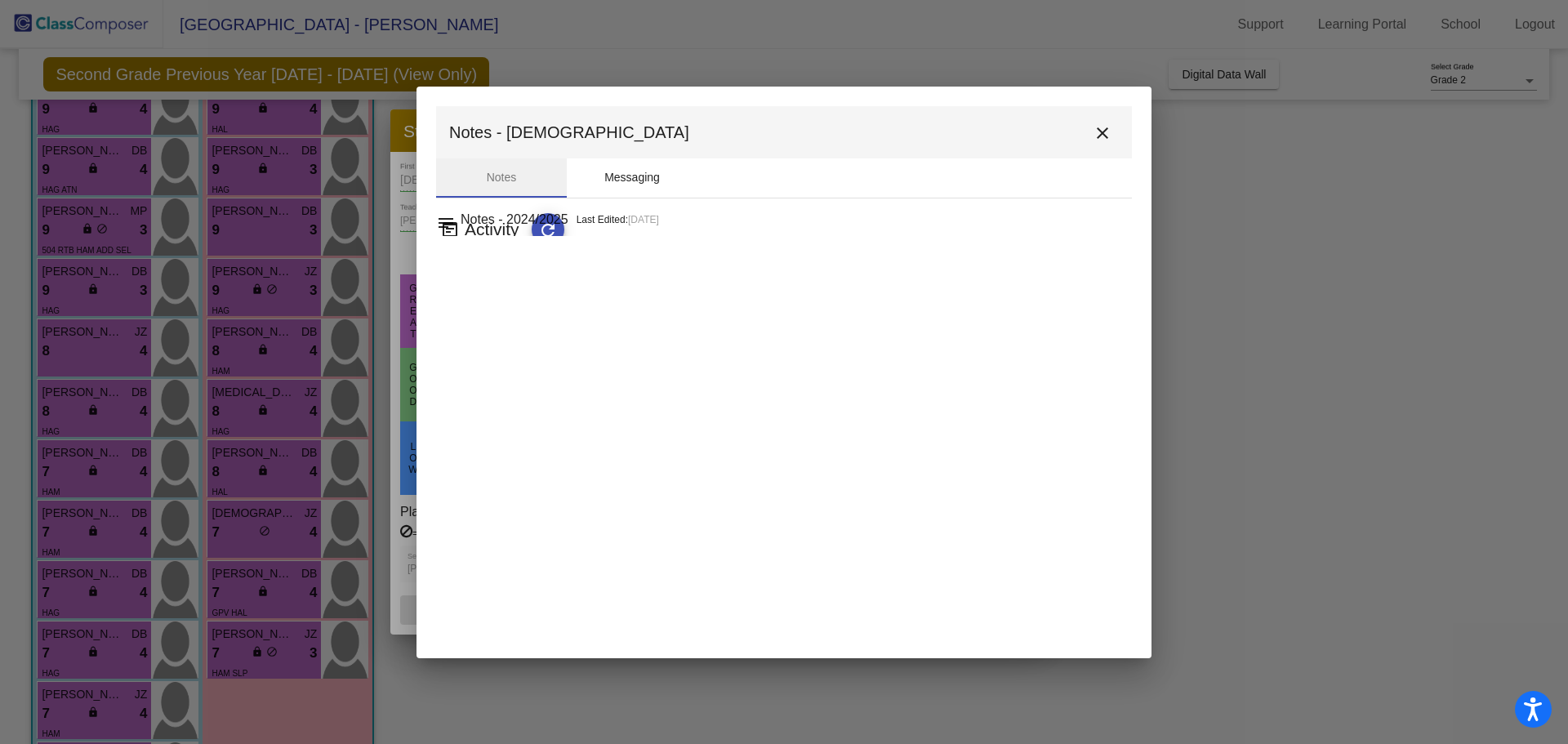
click at [586, 175] on div "Messaging" at bounding box center [632, 178] width 131 height 39
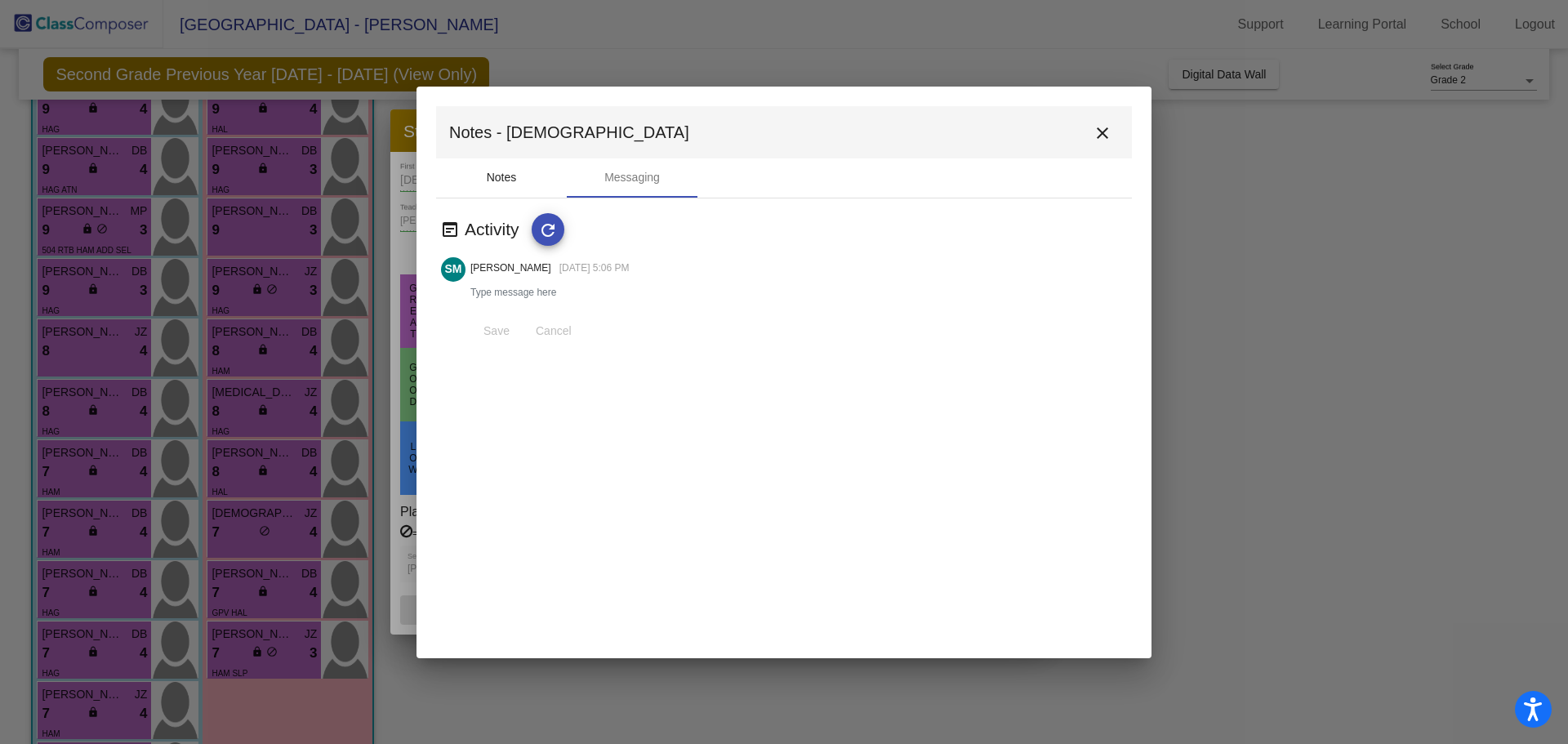
click at [492, 181] on div "Notes" at bounding box center [502, 178] width 30 height 17
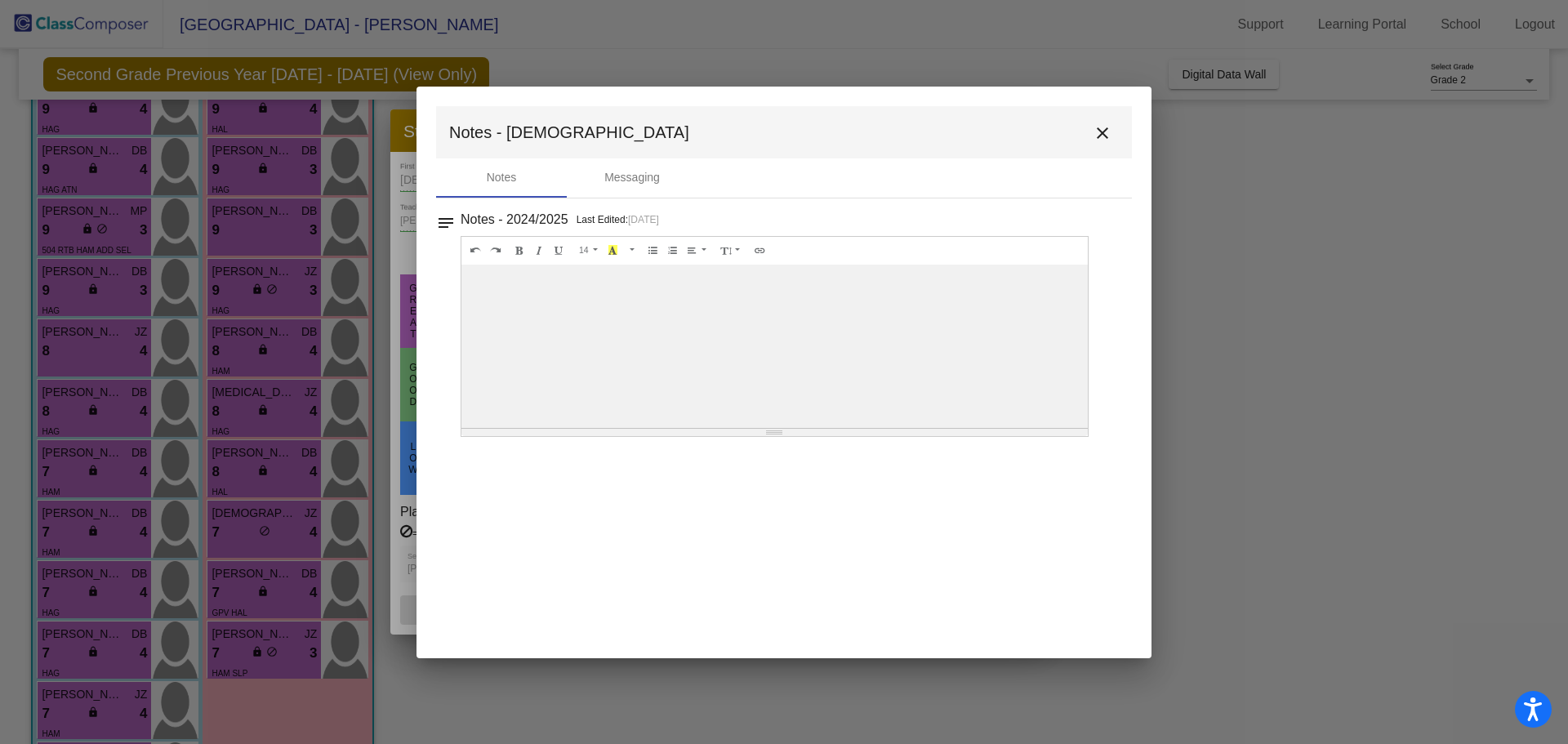
click at [1111, 130] on button "close" at bounding box center [1102, 132] width 33 height 33
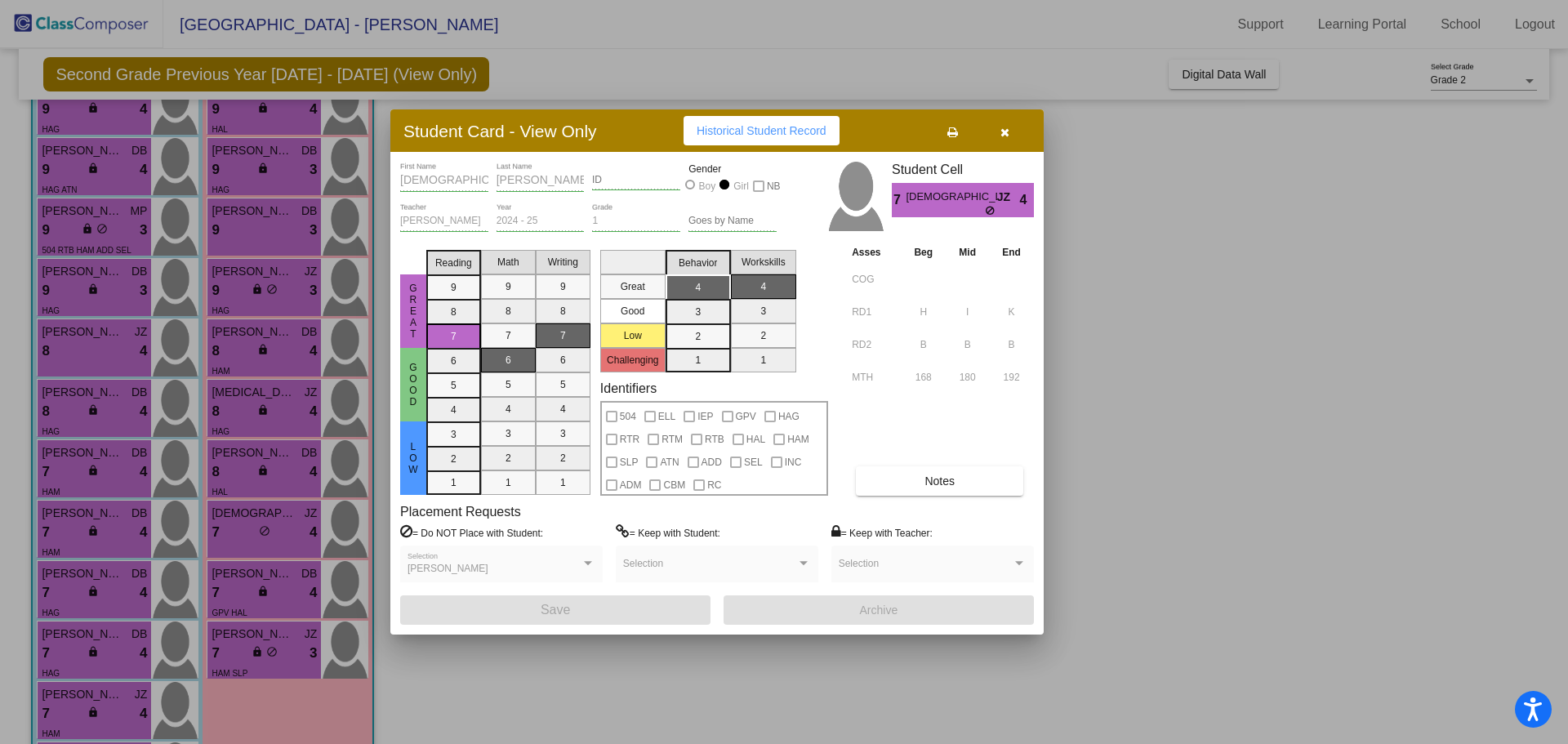
click at [1017, 132] on button "button" at bounding box center [1004, 130] width 52 height 29
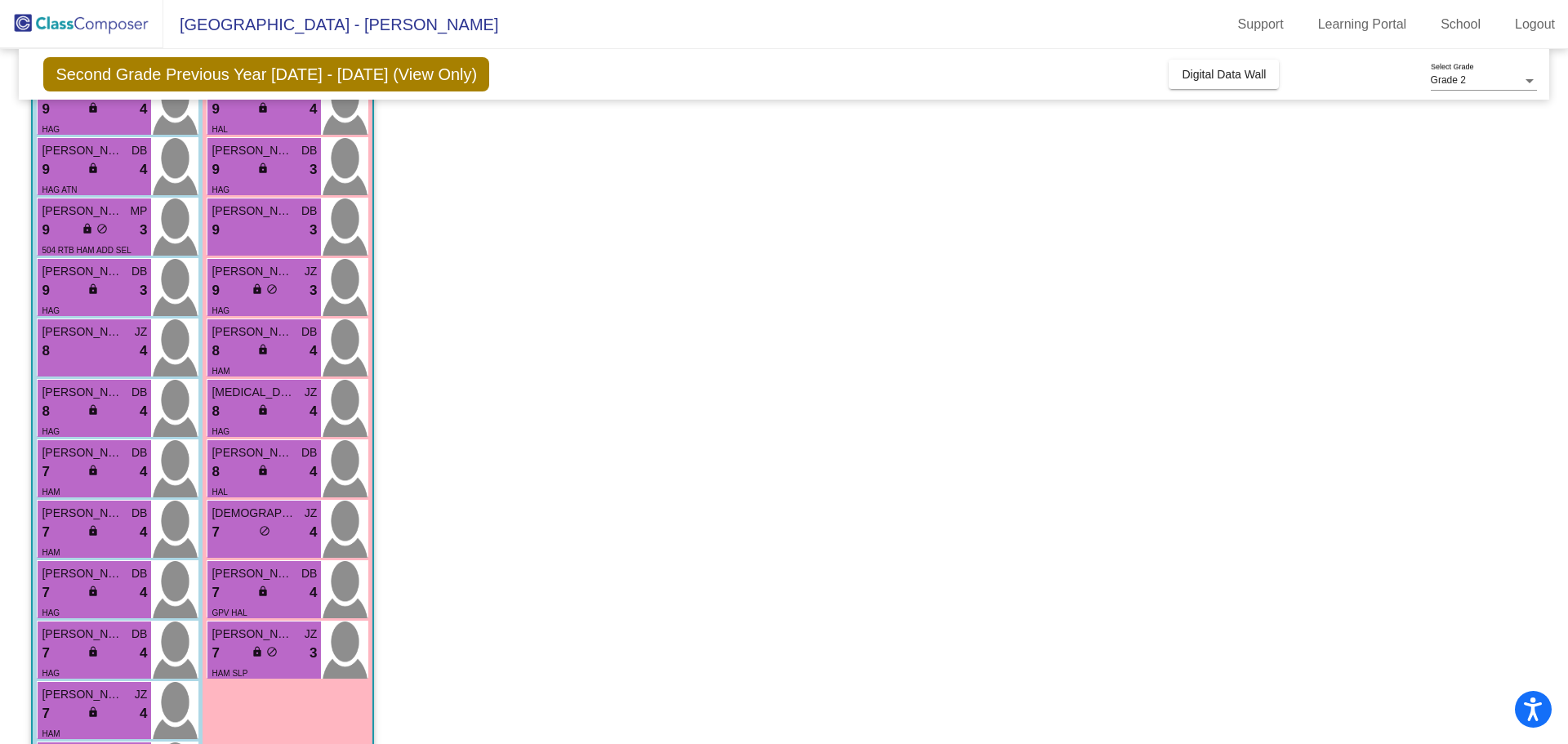
scroll to position [0, 0]
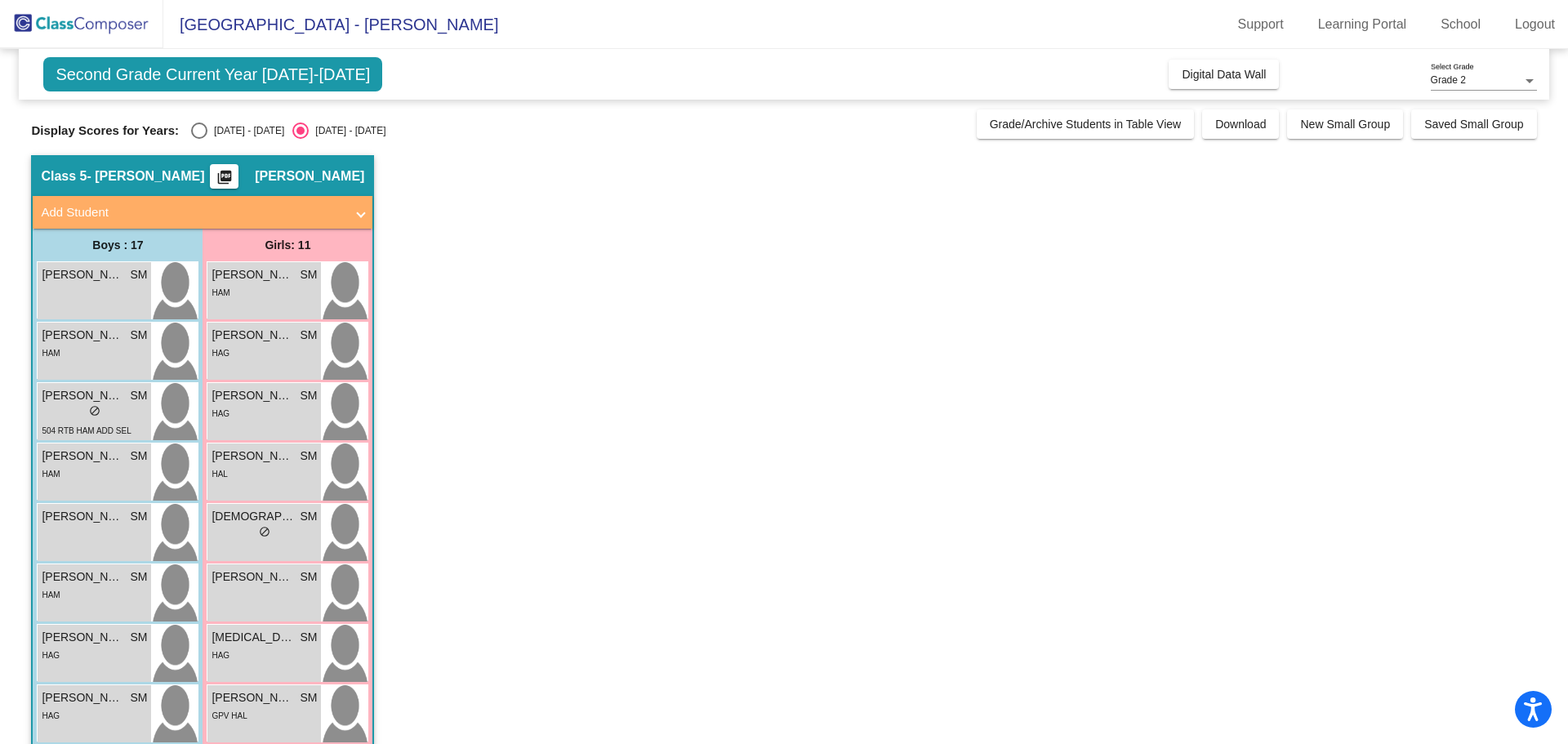
click at [228, 132] on div "[DATE] - [DATE]" at bounding box center [246, 131] width 77 height 15
click at [199, 139] on input "[DATE] - [DATE]" at bounding box center [199, 139] width 1 height 1
radio input "true"
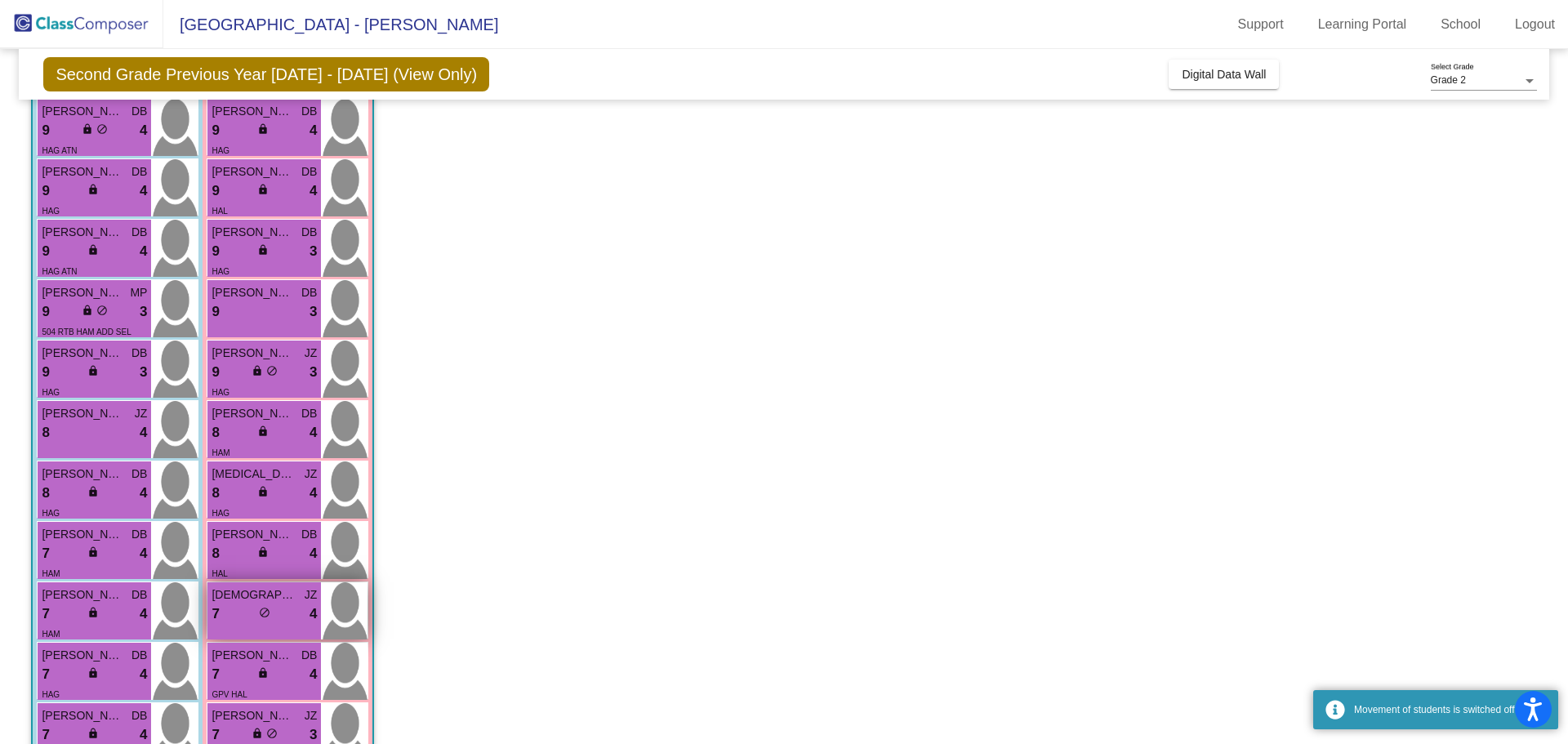
scroll to position [245, 0]
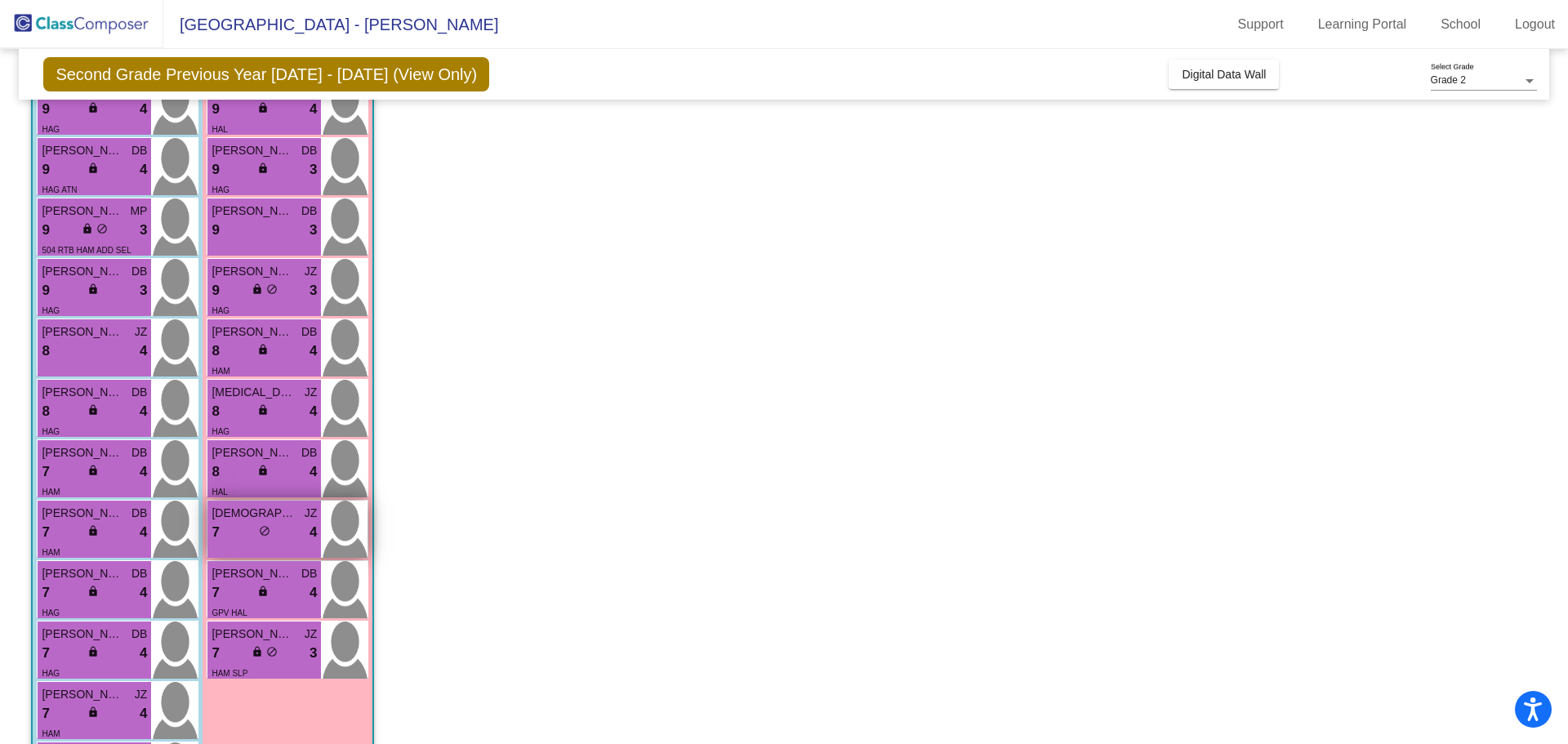
click at [247, 524] on div "7 lock do_not_disturb_alt 4" at bounding box center [264, 532] width 106 height 21
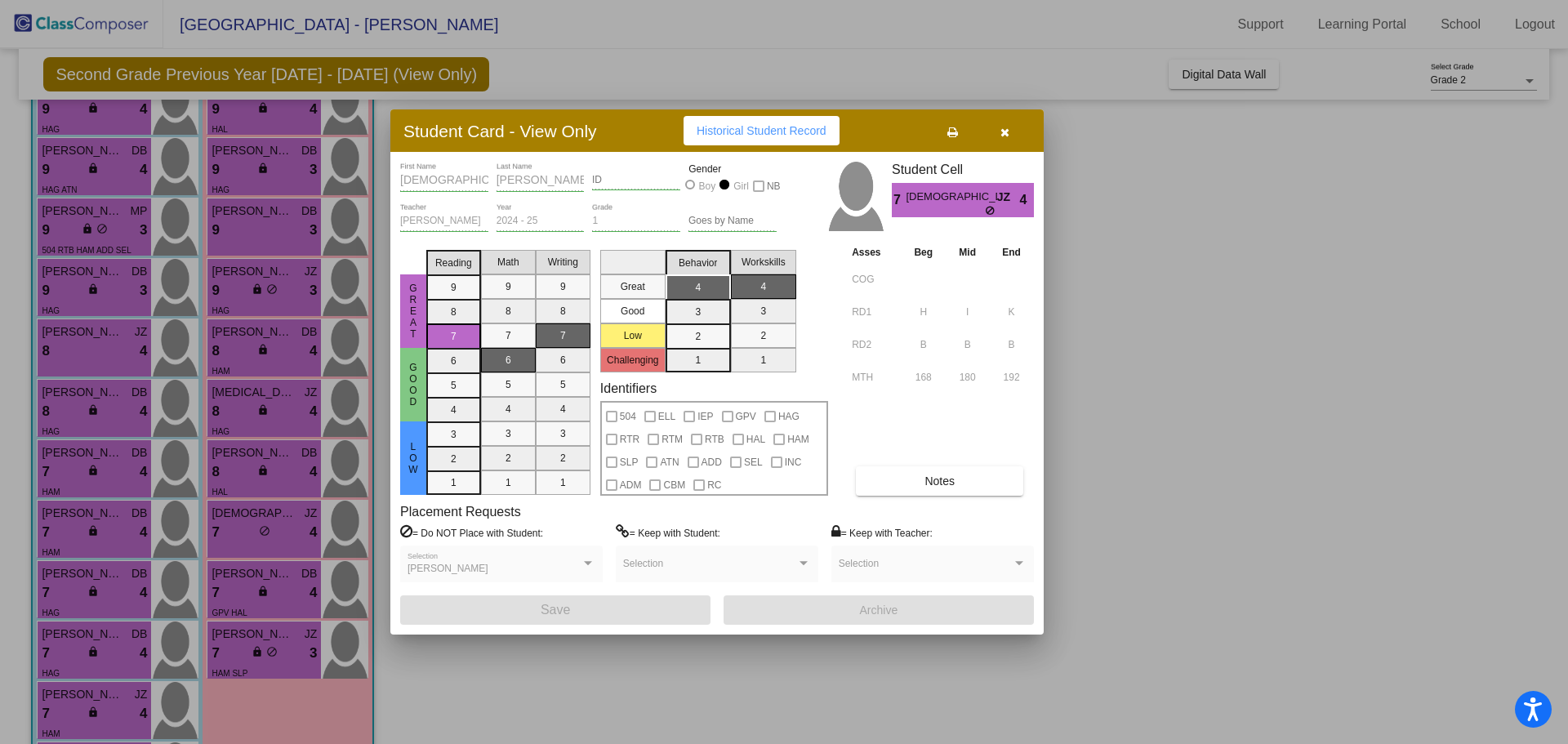
click at [1009, 124] on button "button" at bounding box center [1004, 130] width 52 height 29
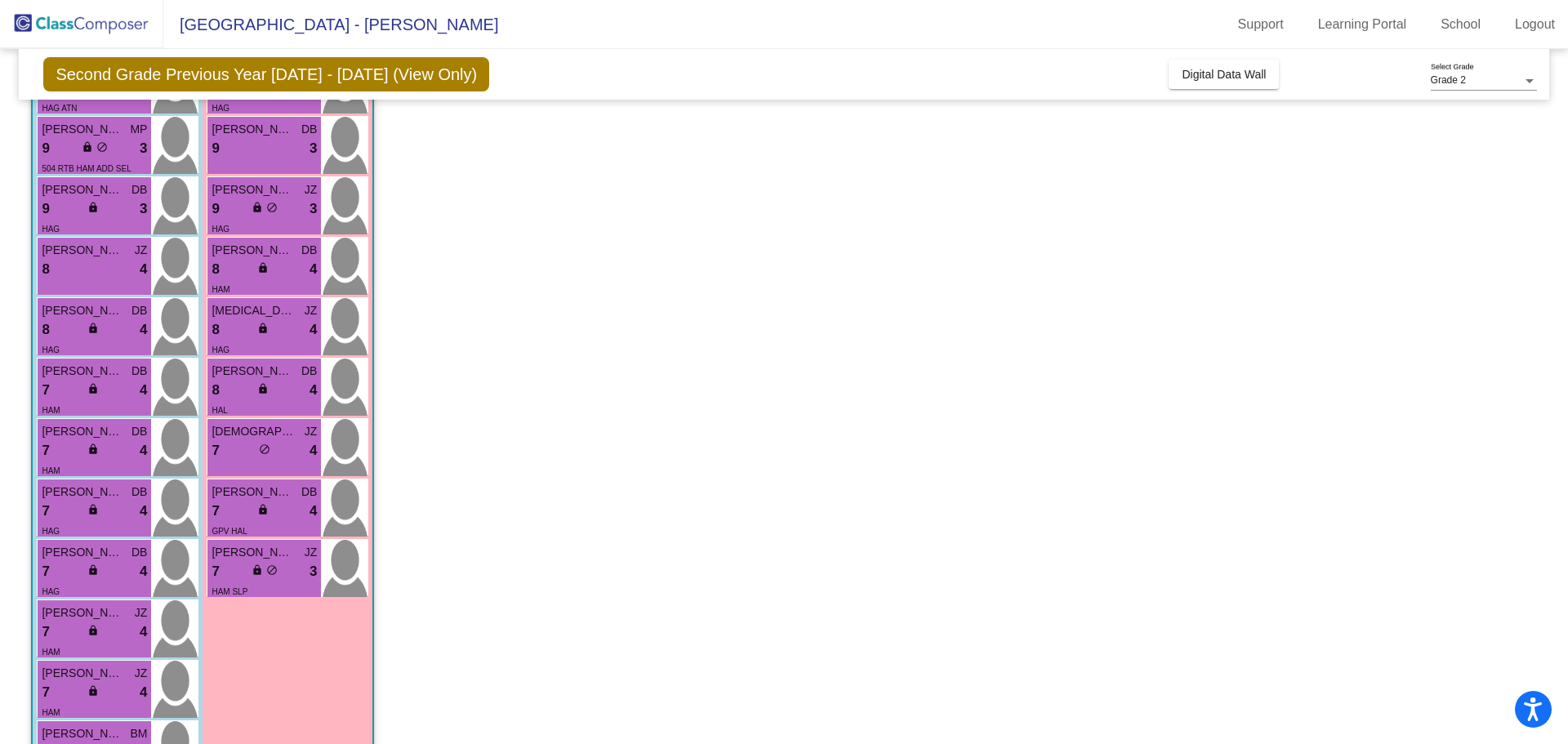
scroll to position [0, 0]
